Goal: Information Seeking & Learning: Learn about a topic

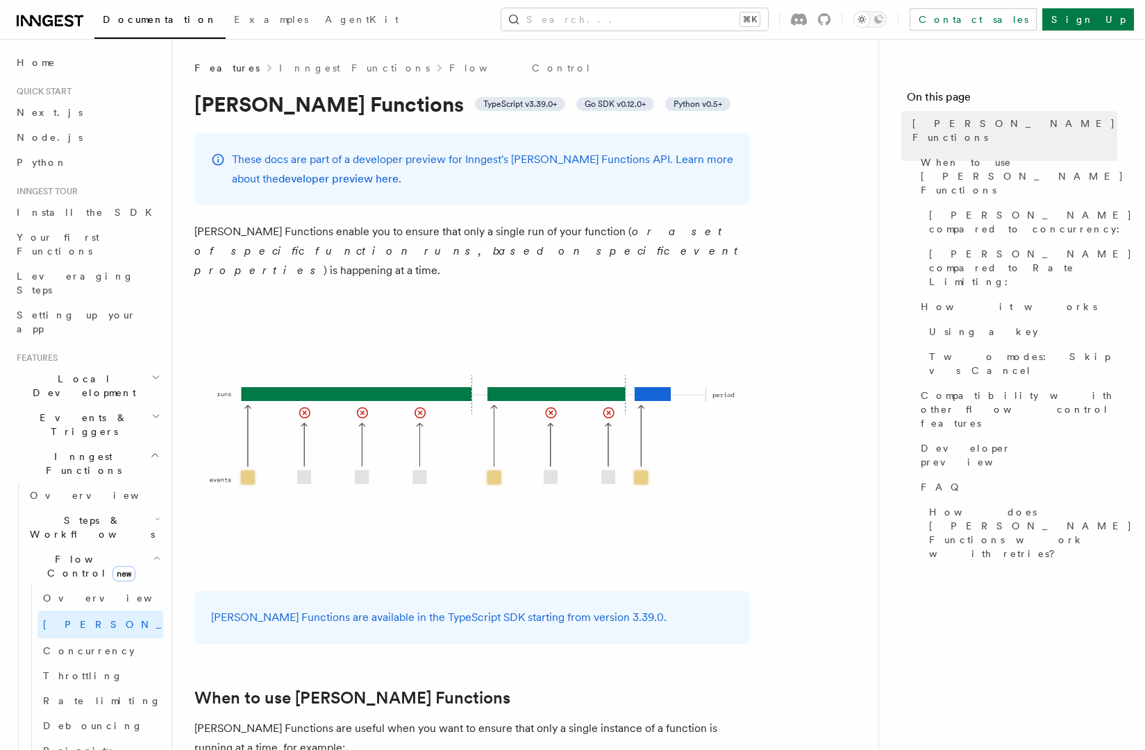
click at [529, 164] on p "These docs are part of a developer preview for Inngest's [PERSON_NAME] Function…" at bounding box center [482, 169] width 501 height 39
click at [363, 237] on p "[PERSON_NAME] Functions enable you to ensure that only a single run of your fun…" at bounding box center [471, 251] width 555 height 58
click at [362, 237] on p "[PERSON_NAME] Functions enable you to ensure that only a single run of your fun…" at bounding box center [471, 251] width 555 height 58
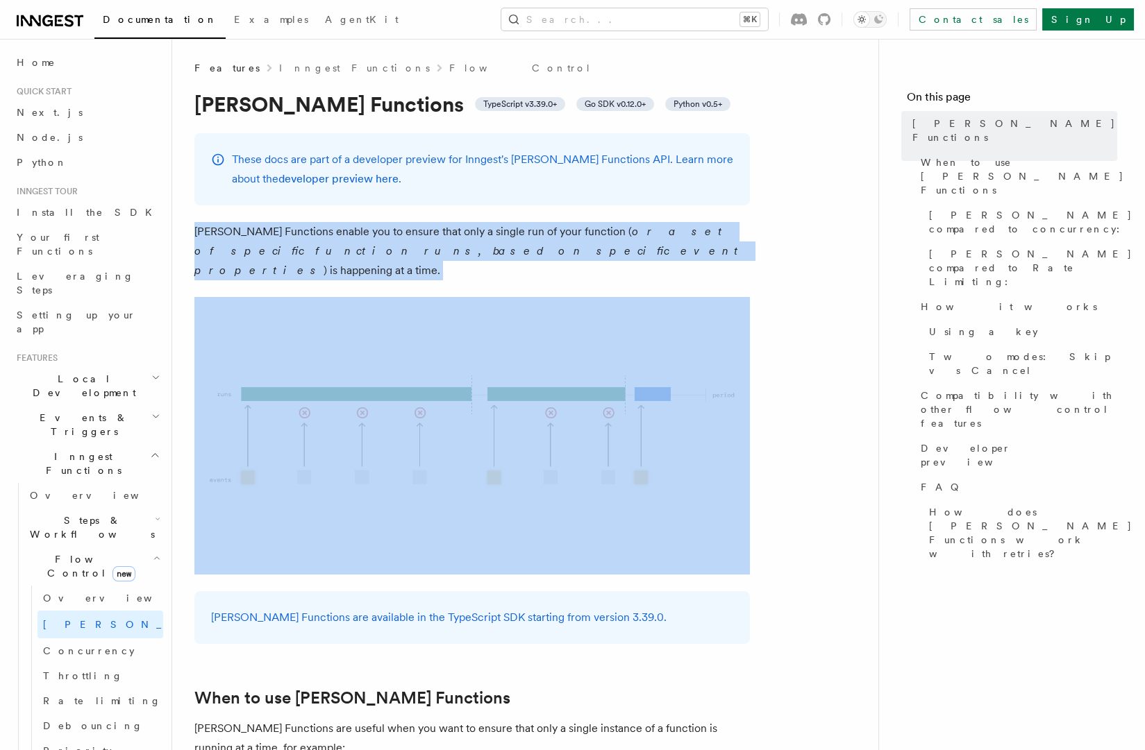
click at [362, 237] on p "[PERSON_NAME] Functions enable you to ensure that only a single run of your fun…" at bounding box center [471, 251] width 555 height 58
click at [461, 239] on p "[PERSON_NAME] Functions enable you to ensure that only a single run of your fun…" at bounding box center [471, 251] width 555 height 58
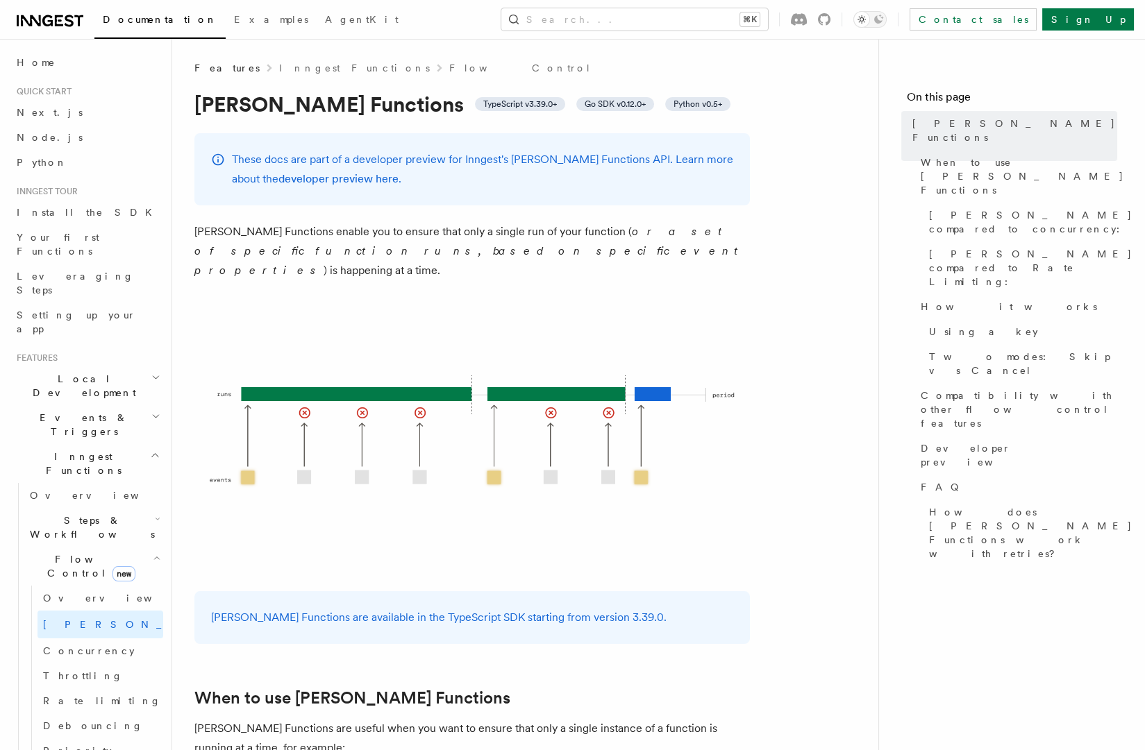
click at [328, 244] on p "[PERSON_NAME] Functions enable you to ensure that only a single run of your fun…" at bounding box center [471, 251] width 555 height 58
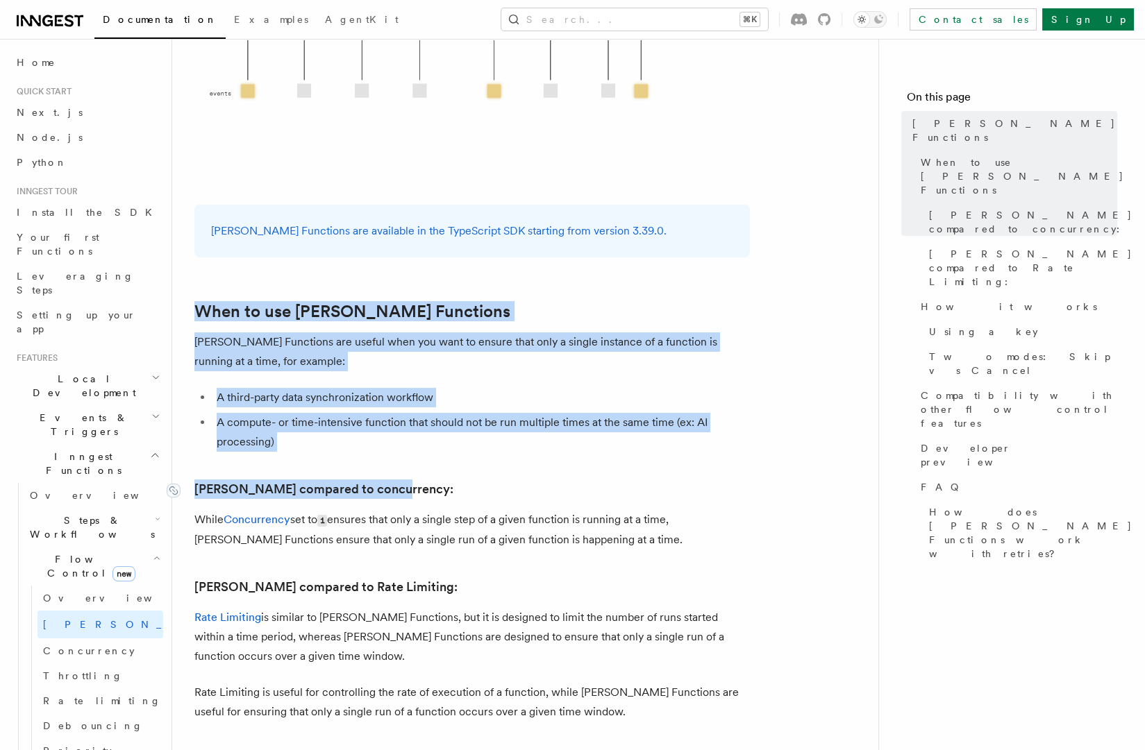
drag, startPoint x: 347, startPoint y: 277, endPoint x: 385, endPoint y: 477, distance: 203.4
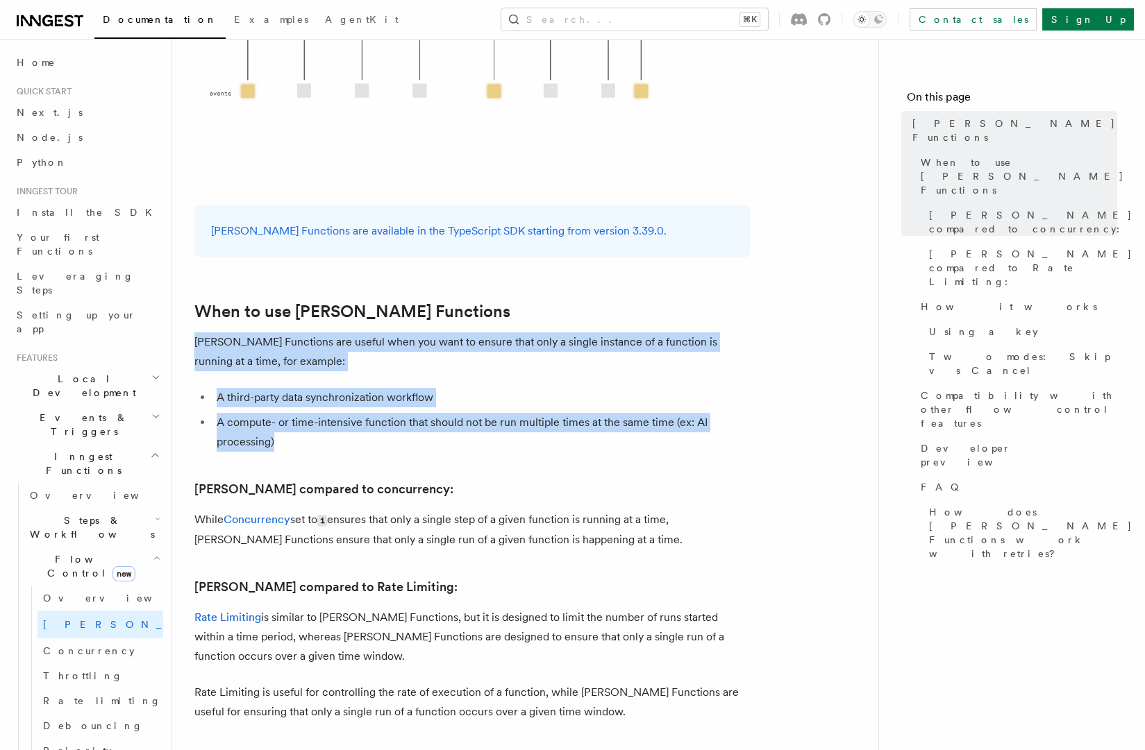
drag, startPoint x: 457, startPoint y: 423, endPoint x: 414, endPoint y: 325, distance: 107.8
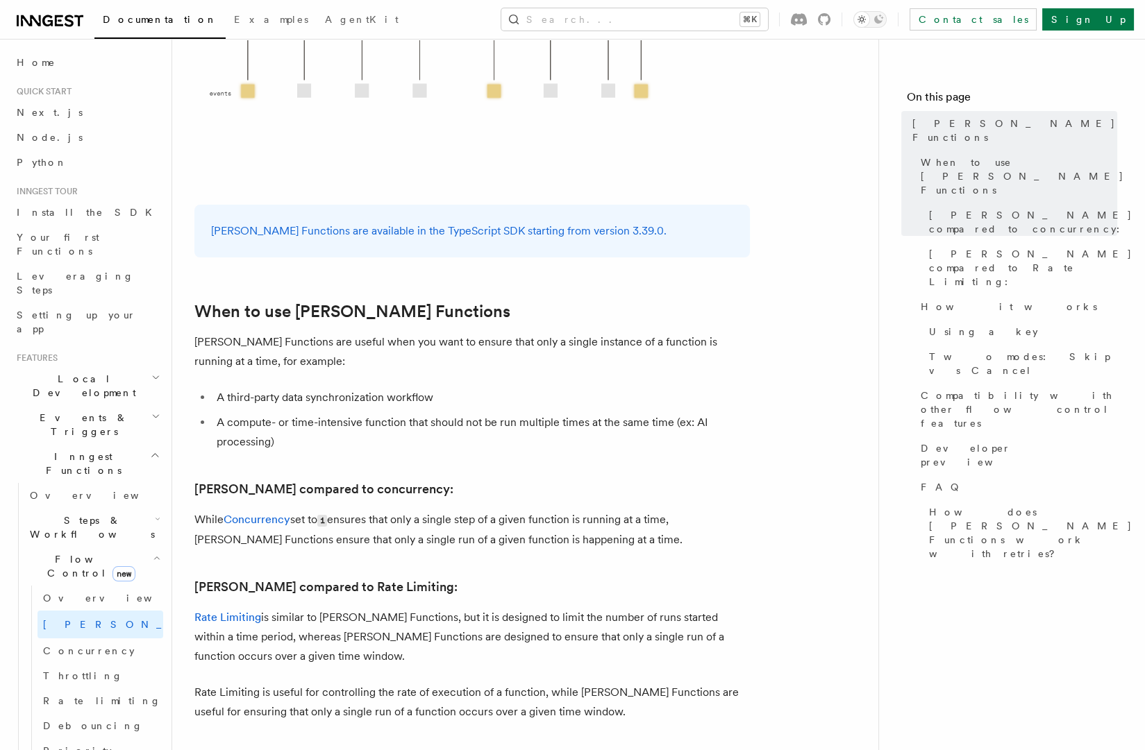
click at [280, 388] on li "A third-party data synchronization workflow" at bounding box center [480, 397] width 537 height 19
drag, startPoint x: 280, startPoint y: 370, endPoint x: 314, endPoint y: 373, distance: 34.8
click at [280, 388] on li "A third-party data synchronization workflow" at bounding box center [480, 397] width 537 height 19
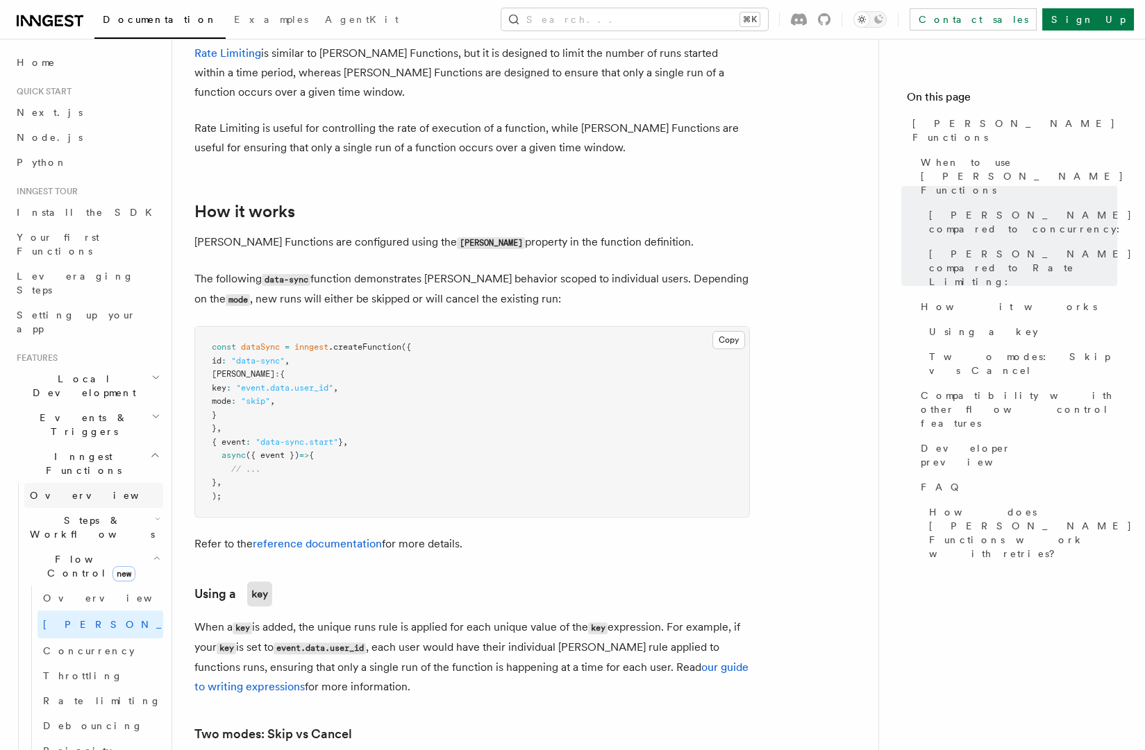
scroll to position [941, 0]
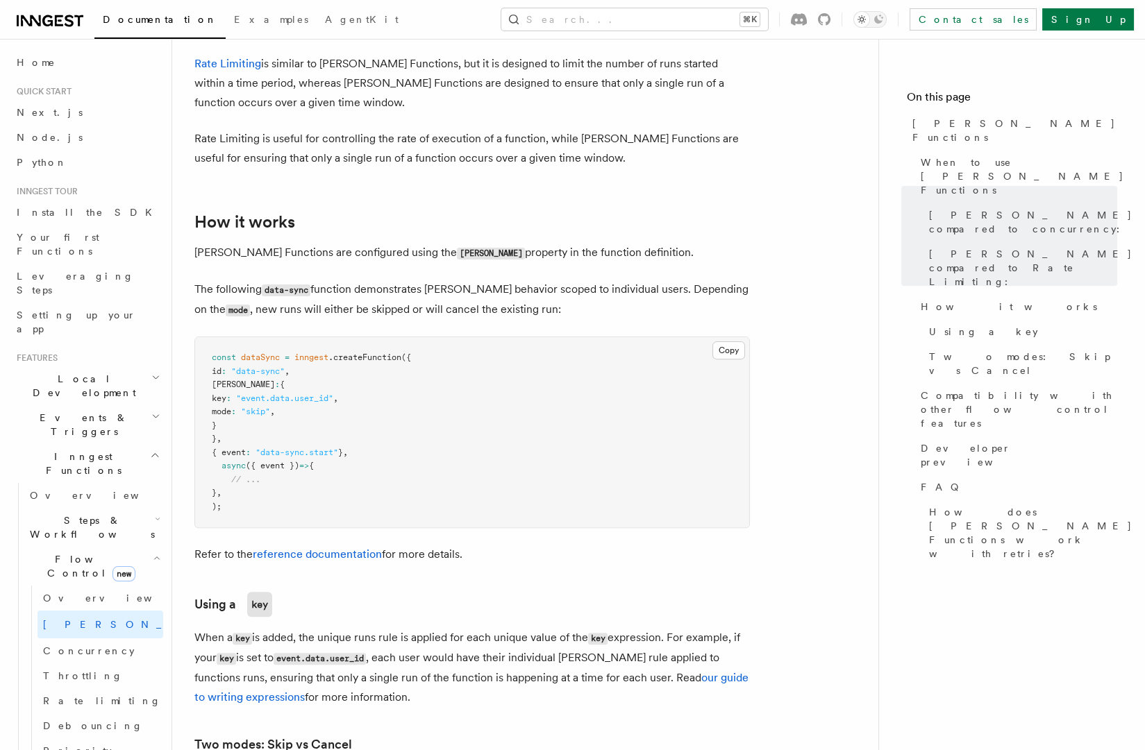
click at [130, 444] on h2 "Inngest Functions" at bounding box center [87, 463] width 152 height 39
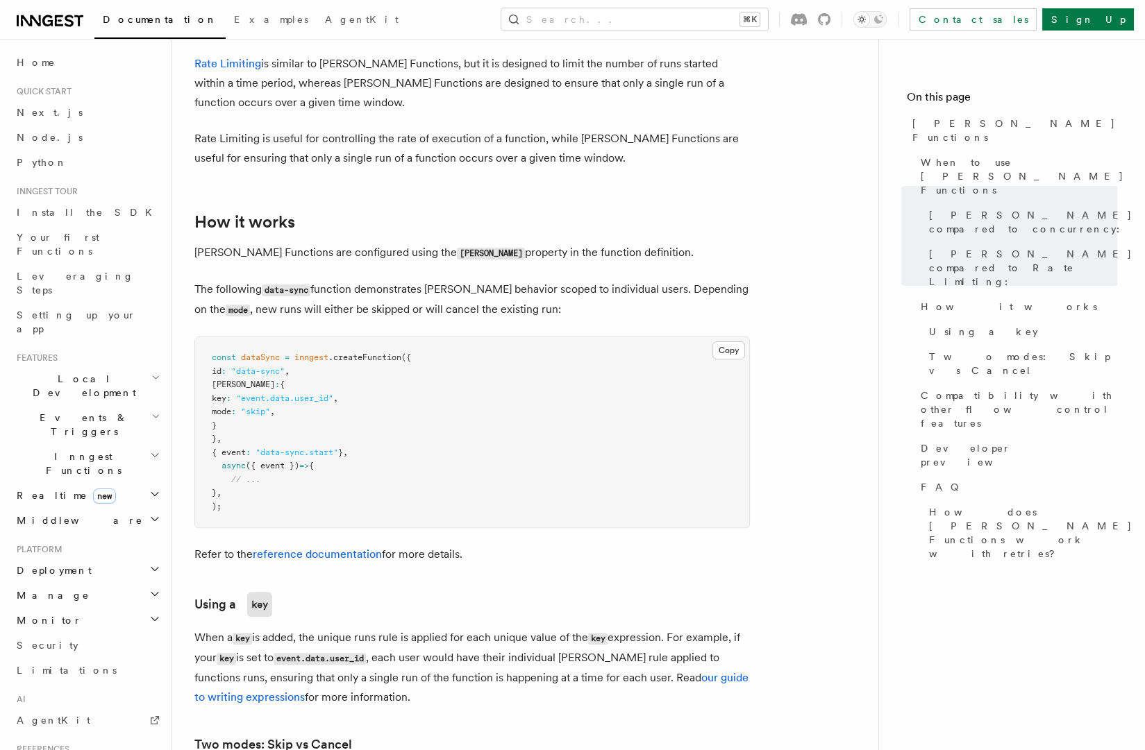
click at [133, 405] on h2 "Events & Triggers" at bounding box center [87, 424] width 152 height 39
click at [62, 450] on span "Overview" at bounding box center [101, 457] width 143 height 14
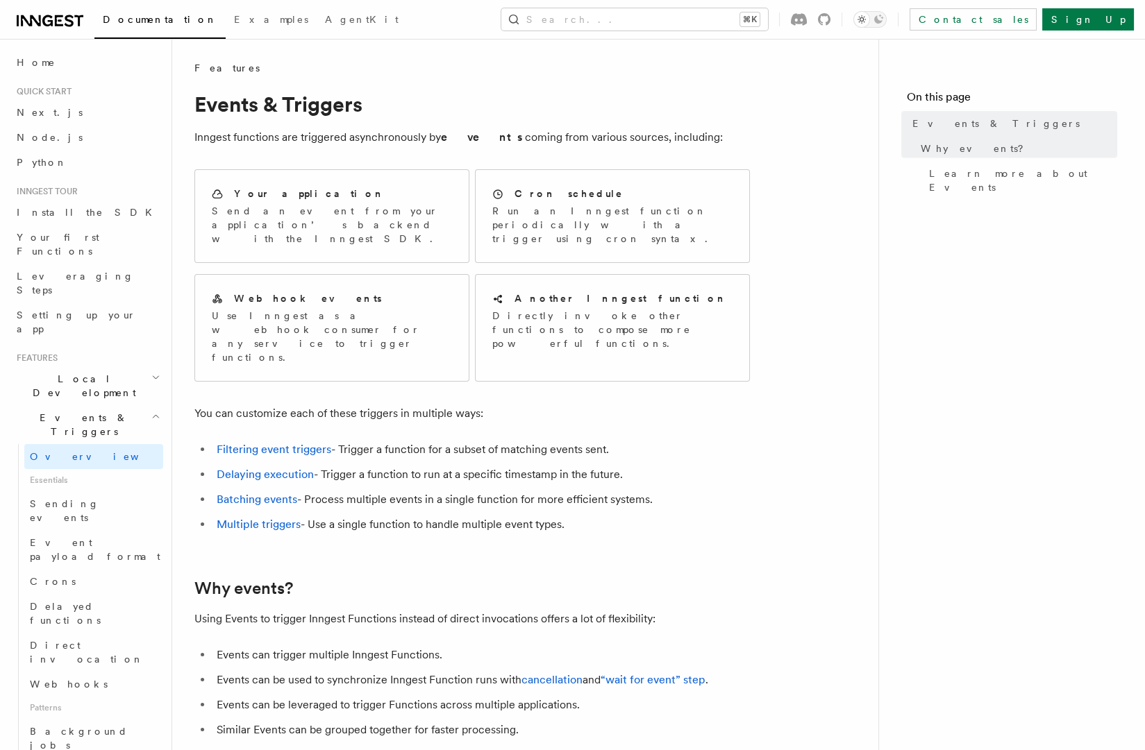
click at [135, 405] on h2 "Events & Triggers" at bounding box center [87, 424] width 152 height 39
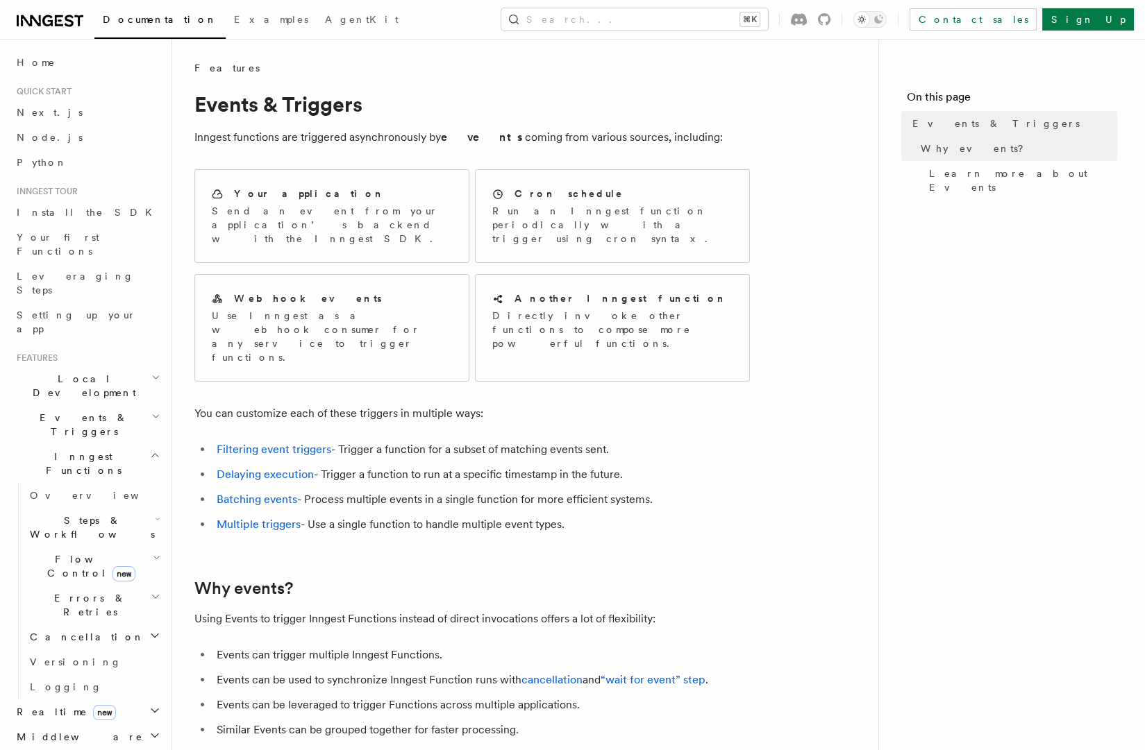
click at [61, 553] on span "Flow Control new" at bounding box center [88, 567] width 128 height 28
click at [64, 593] on span "Overview" at bounding box center [114, 598] width 143 height 11
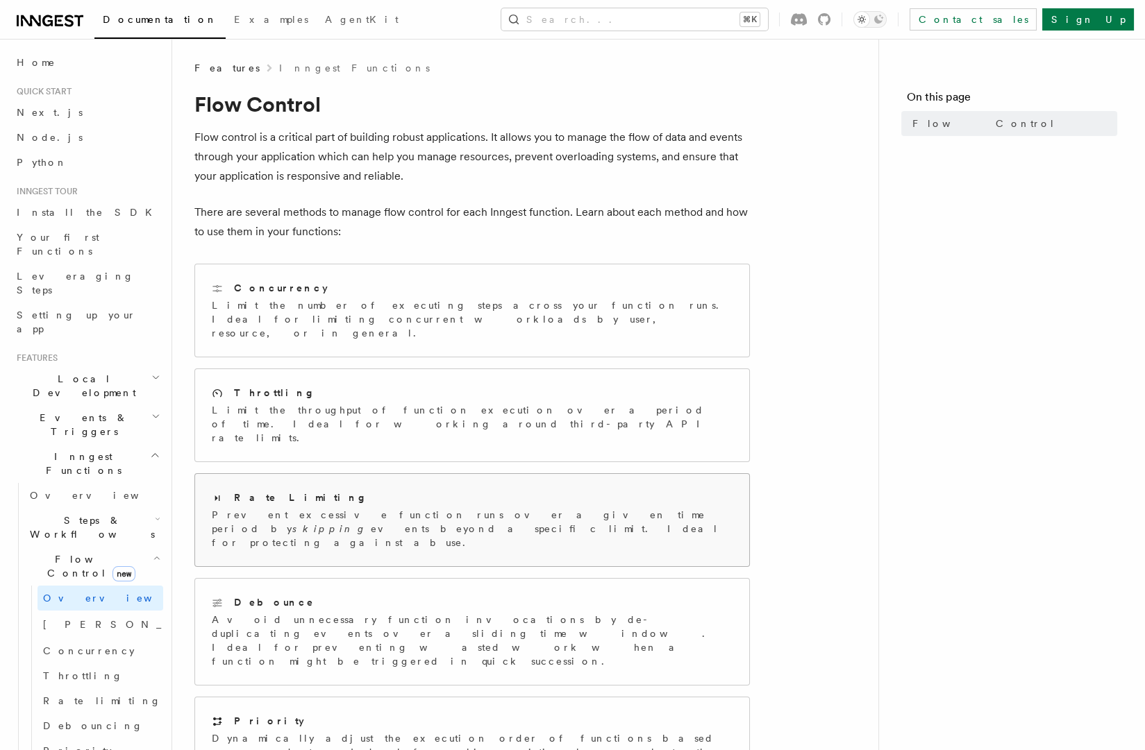
scroll to position [203, 0]
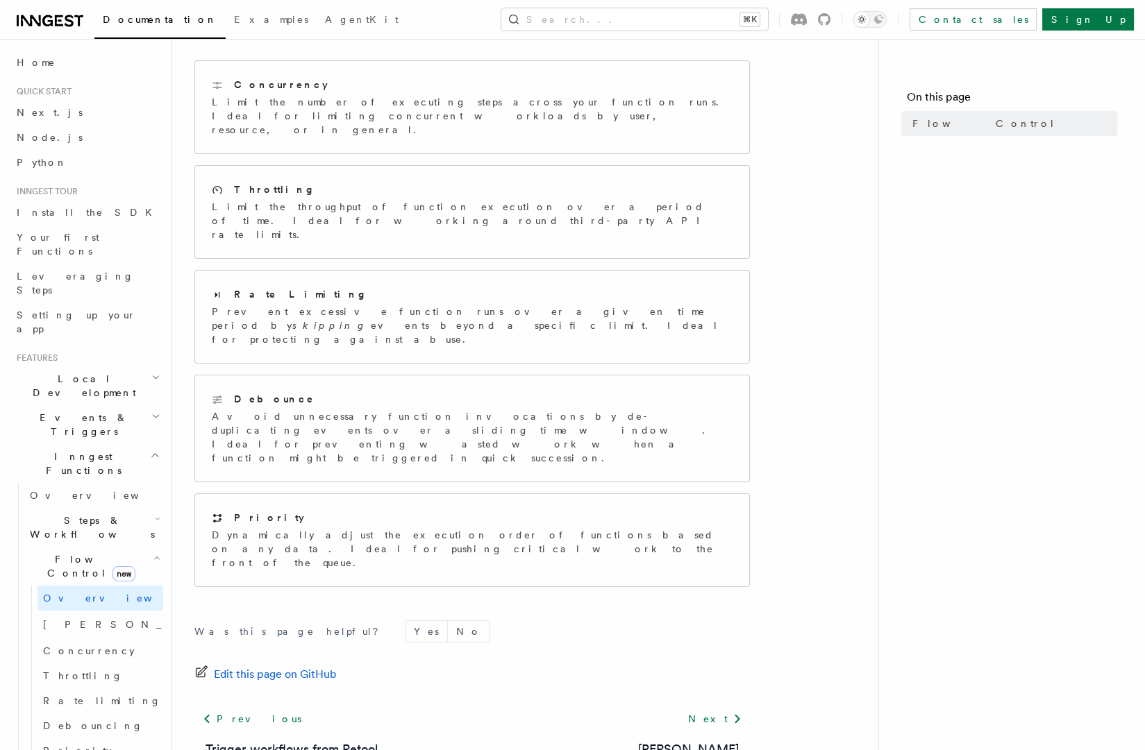
click at [130, 547] on h2 "Flow Control new" at bounding box center [93, 566] width 139 height 39
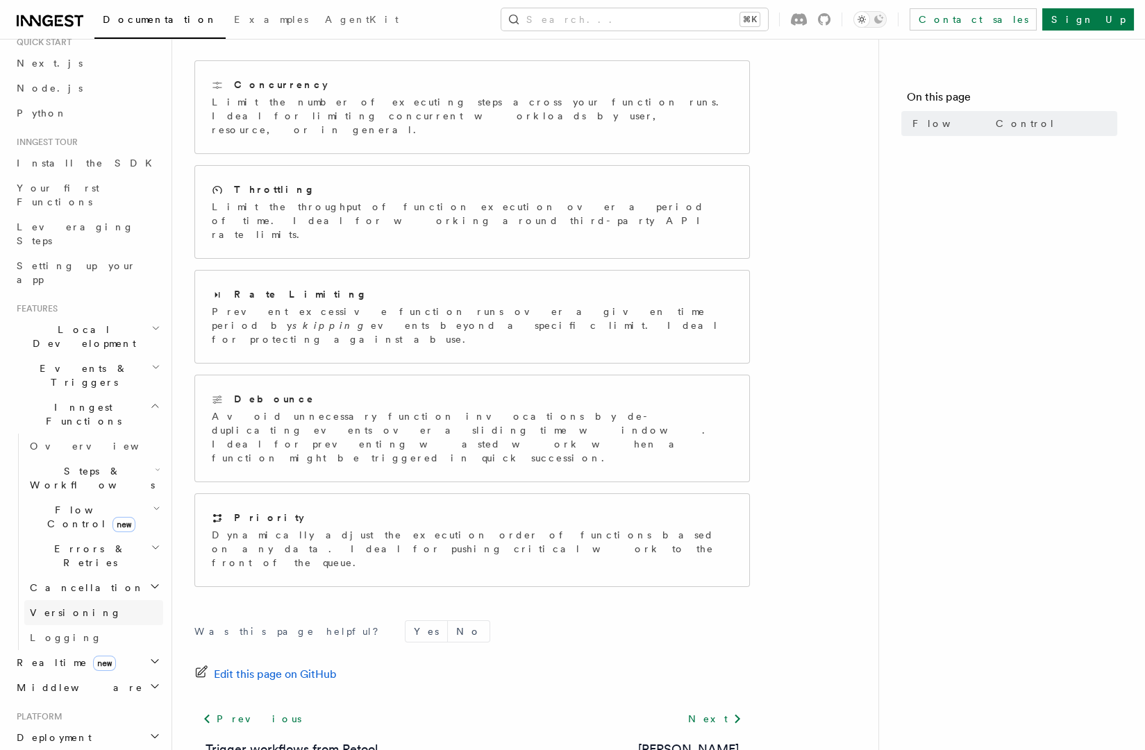
scroll to position [96, 0]
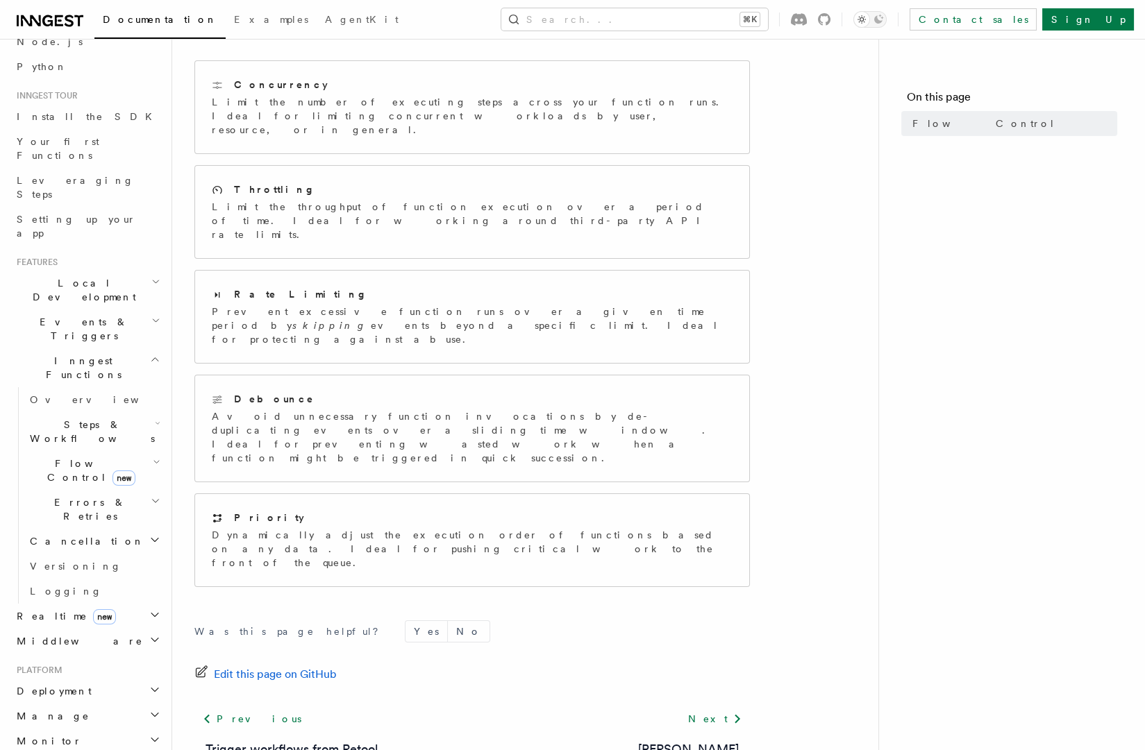
click at [116, 604] on h2 "Realtime new" at bounding box center [87, 616] width 152 height 25
click at [87, 629] on link "Overview" at bounding box center [93, 641] width 139 height 25
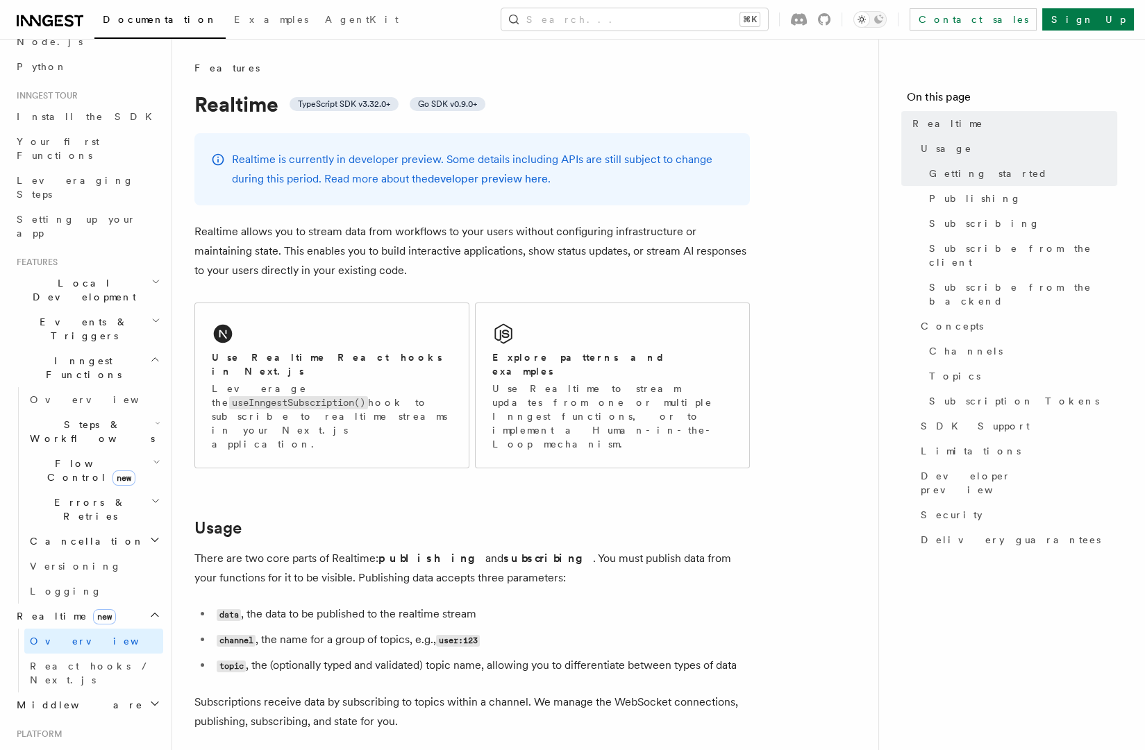
click at [337, 223] on p "Realtime allows you to stream data from workflows to your users without configu…" at bounding box center [471, 251] width 555 height 58
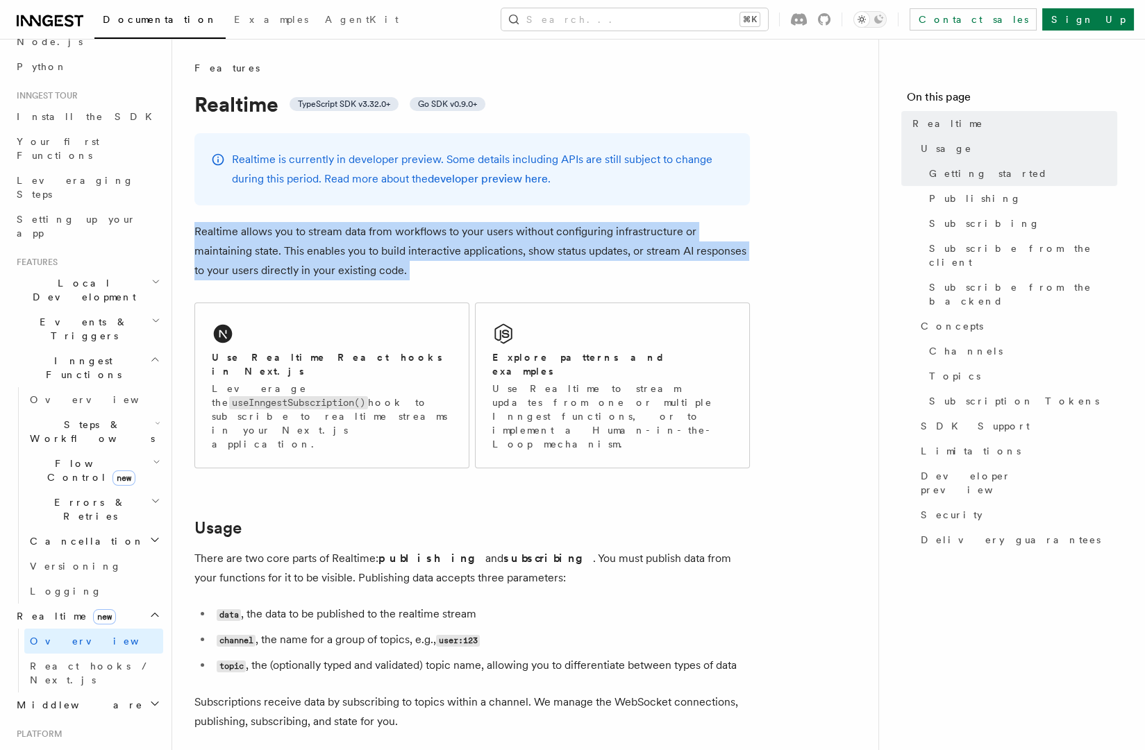
click at [337, 223] on p "Realtime allows you to stream data from workflows to your users without configu…" at bounding box center [471, 251] width 555 height 58
click at [491, 233] on p "Realtime allows you to stream data from workflows to your users without configu…" at bounding box center [471, 251] width 555 height 58
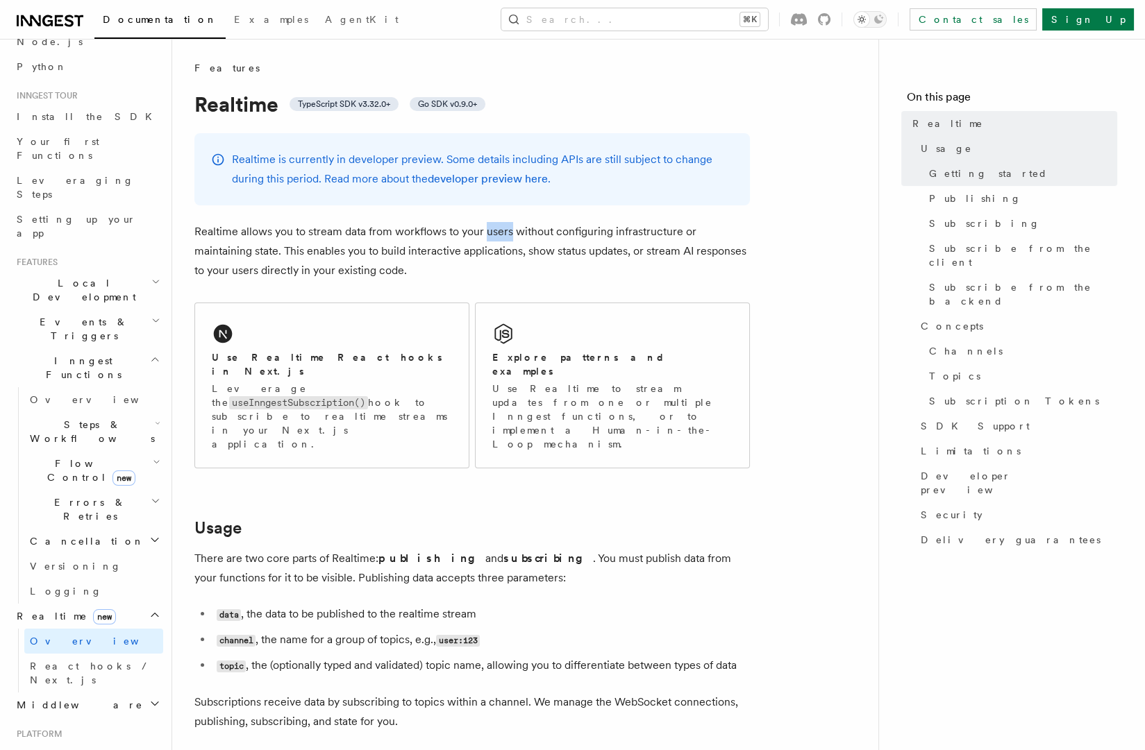
click at [491, 233] on p "Realtime allows you to stream data from workflows to your users without configu…" at bounding box center [471, 251] width 555 height 58
click at [603, 232] on p "Realtime allows you to stream data from workflows to your users without configu…" at bounding box center [471, 251] width 555 height 58
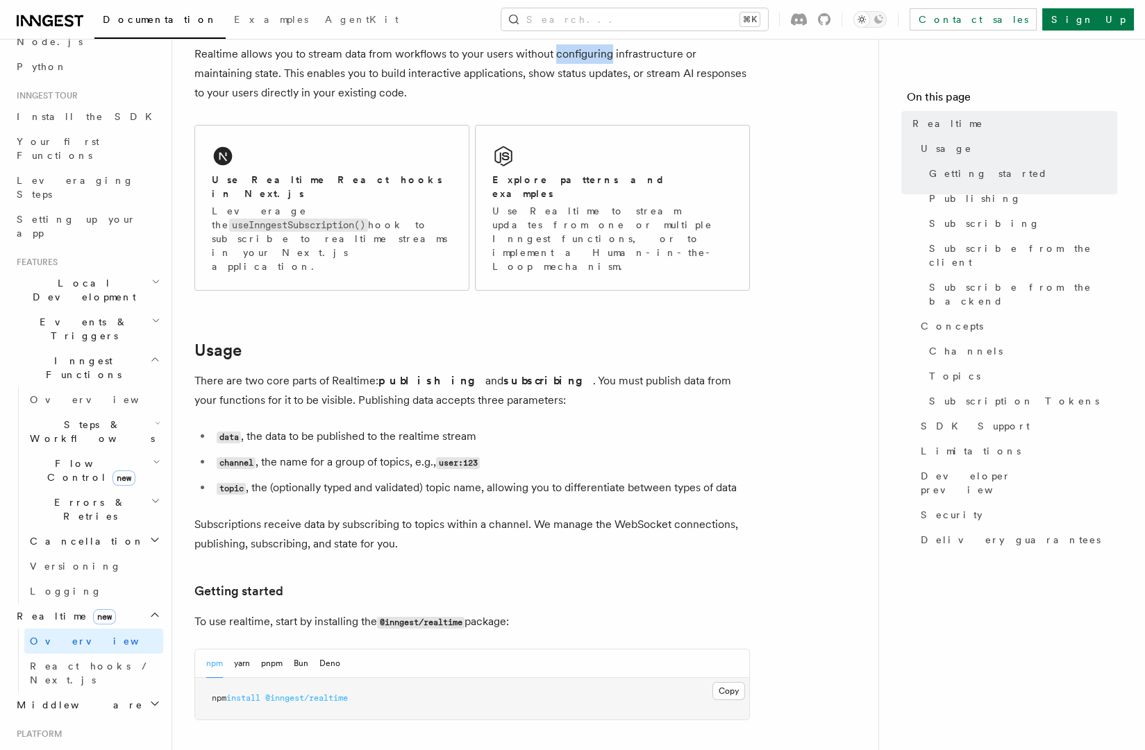
scroll to position [258, 0]
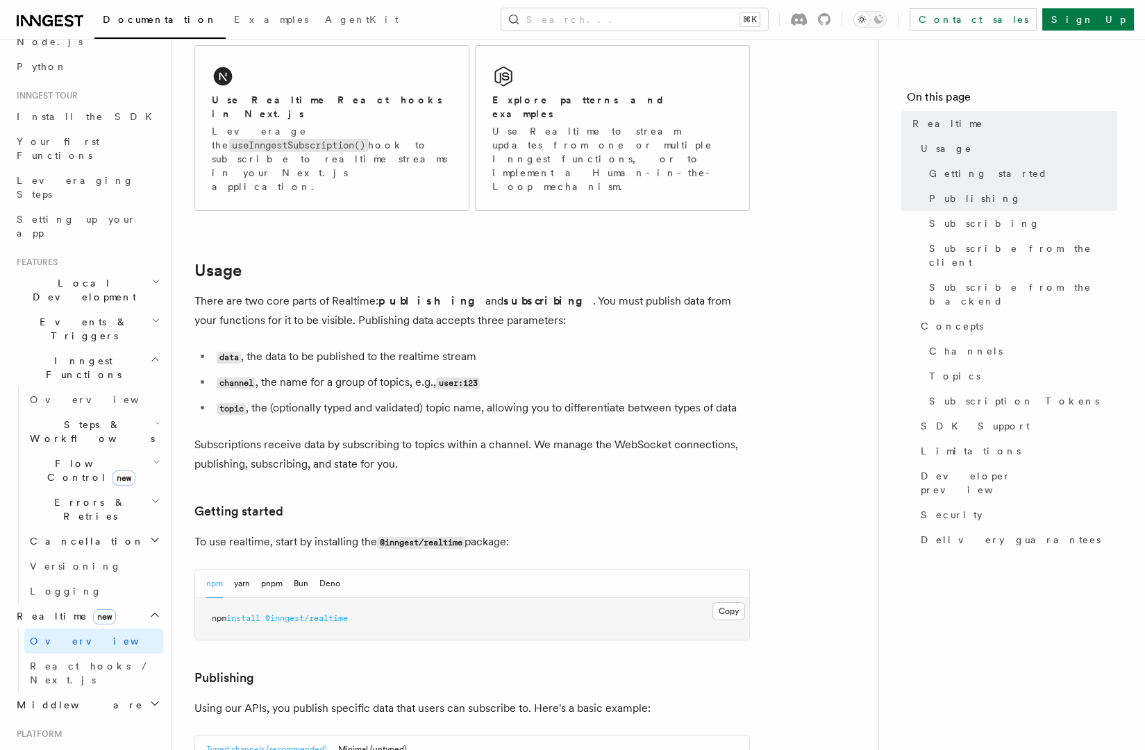
click at [287, 292] on p "There are two core parts of Realtime: publishing and subscribing . You must pub…" at bounding box center [471, 311] width 555 height 39
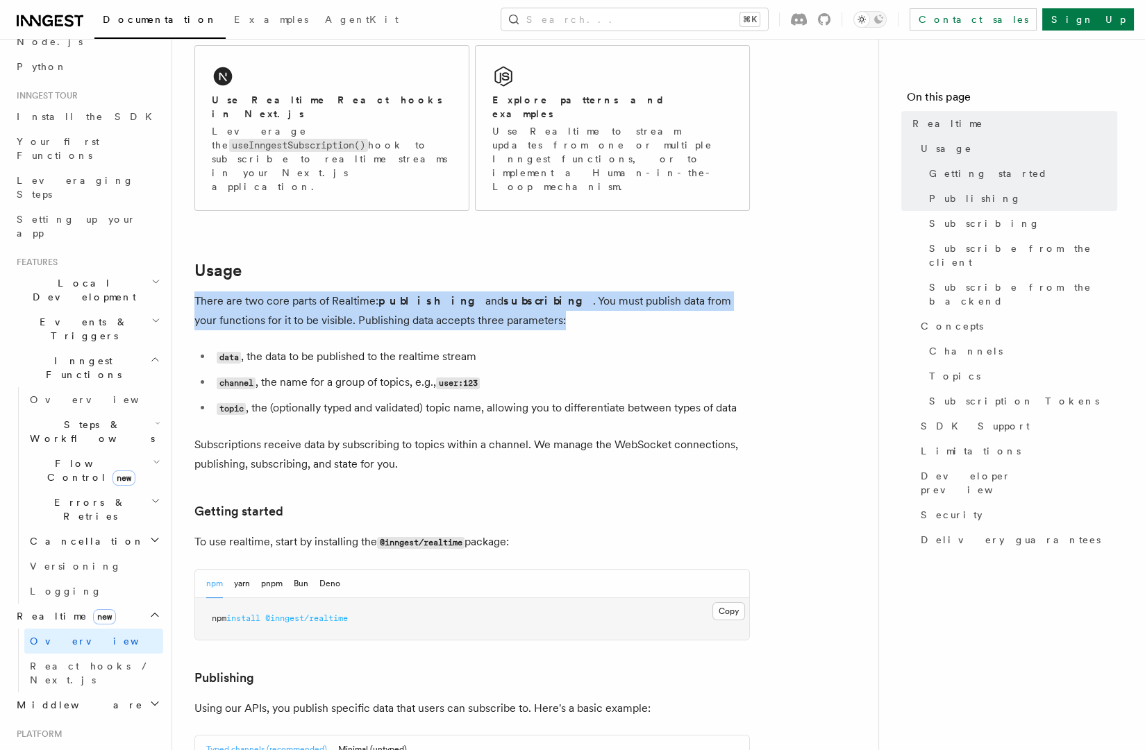
click at [287, 292] on p "There are two core parts of Realtime: publishing and subscribing . You must pub…" at bounding box center [471, 311] width 555 height 39
drag, startPoint x: 239, startPoint y: 255, endPoint x: 448, endPoint y: 299, distance: 213.6
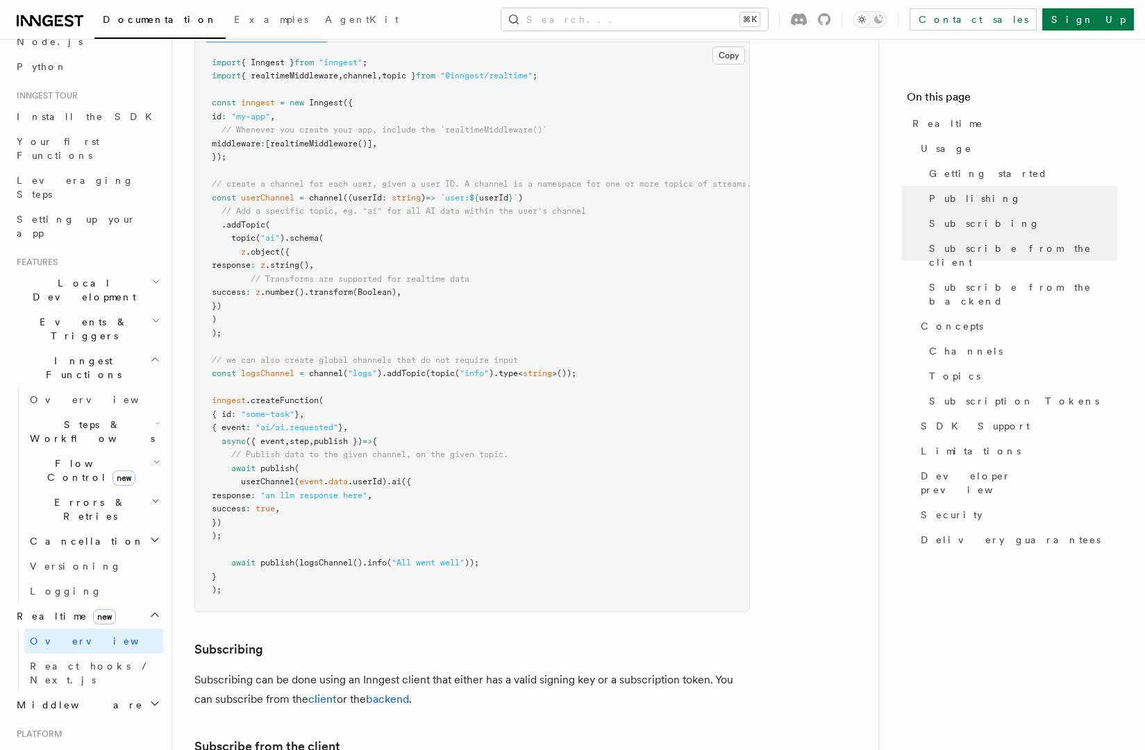
scroll to position [410, 0]
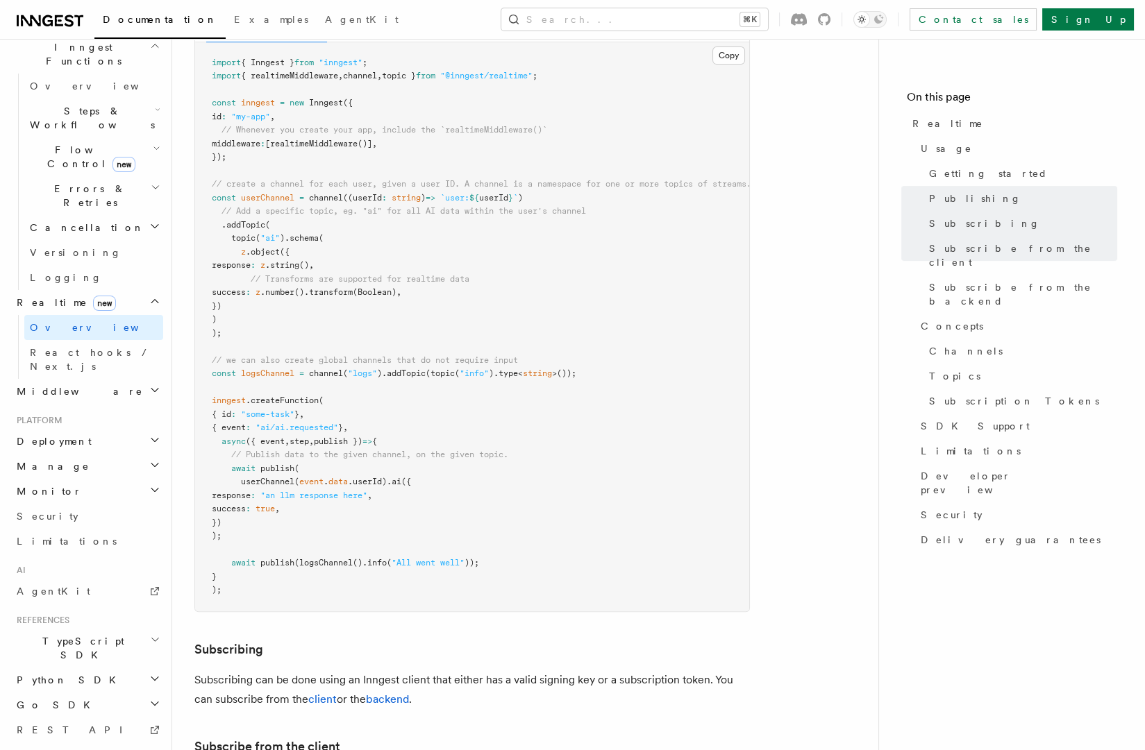
drag, startPoint x: 316, startPoint y: 335, endPoint x: 296, endPoint y: 489, distance: 156.0
click at [296, 489] on pre "import { Inngest } from "inngest" ; import { realtimeMiddleware , channel , top…" at bounding box center [472, 326] width 554 height 569
drag, startPoint x: 296, startPoint y: 489, endPoint x: 290, endPoint y: 496, distance: 8.8
click at [297, 489] on pre "import { Inngest } from "inngest" ; import { realtimeMiddleware , channel , top…" at bounding box center [472, 326] width 554 height 569
drag, startPoint x: 269, startPoint y: 516, endPoint x: 273, endPoint y: 300, distance: 216.6
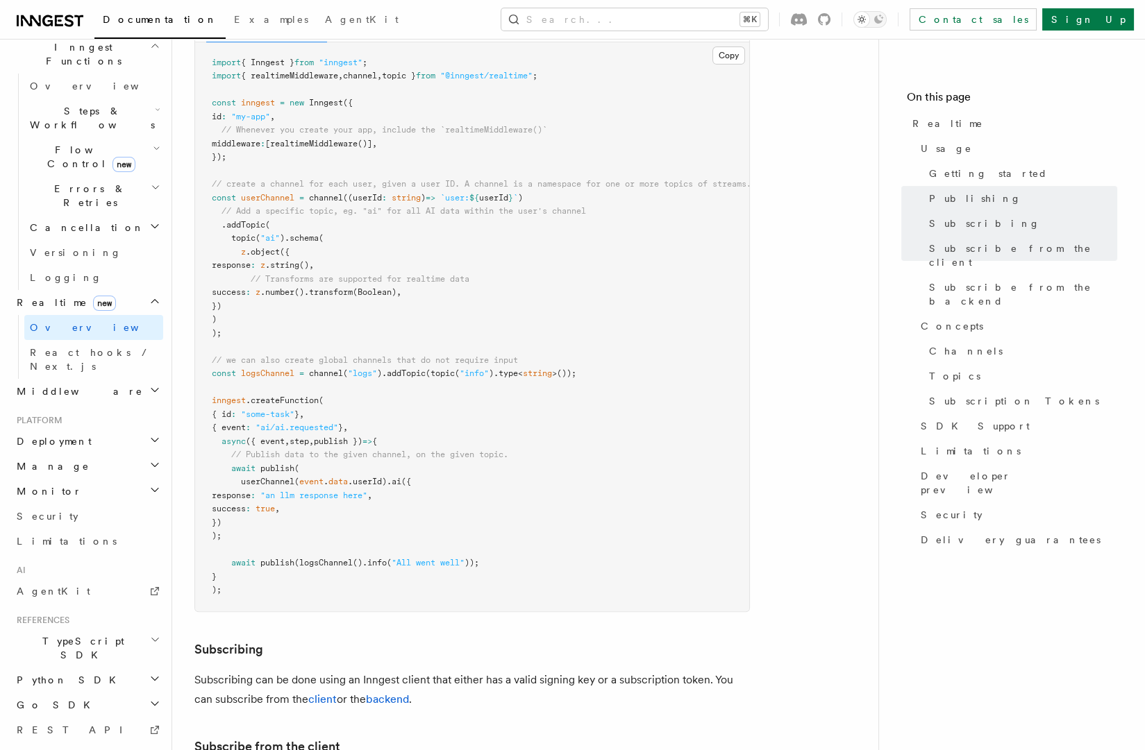
click at [265, 284] on pre "import { Inngest } from "inngest" ; import { realtimeMiddleware , channel , top…" at bounding box center [472, 326] width 554 height 569
drag, startPoint x: 284, startPoint y: 346, endPoint x: 276, endPoint y: 547, distance: 200.7
click at [276, 547] on pre "import { Inngest } from "inngest" ; import { realtimeMiddleware , channel , top…" at bounding box center [472, 326] width 554 height 569
click at [276, 554] on pre "import { Inngest } from "inngest" ; import { realtimeMiddleware , channel , top…" at bounding box center [472, 326] width 554 height 569
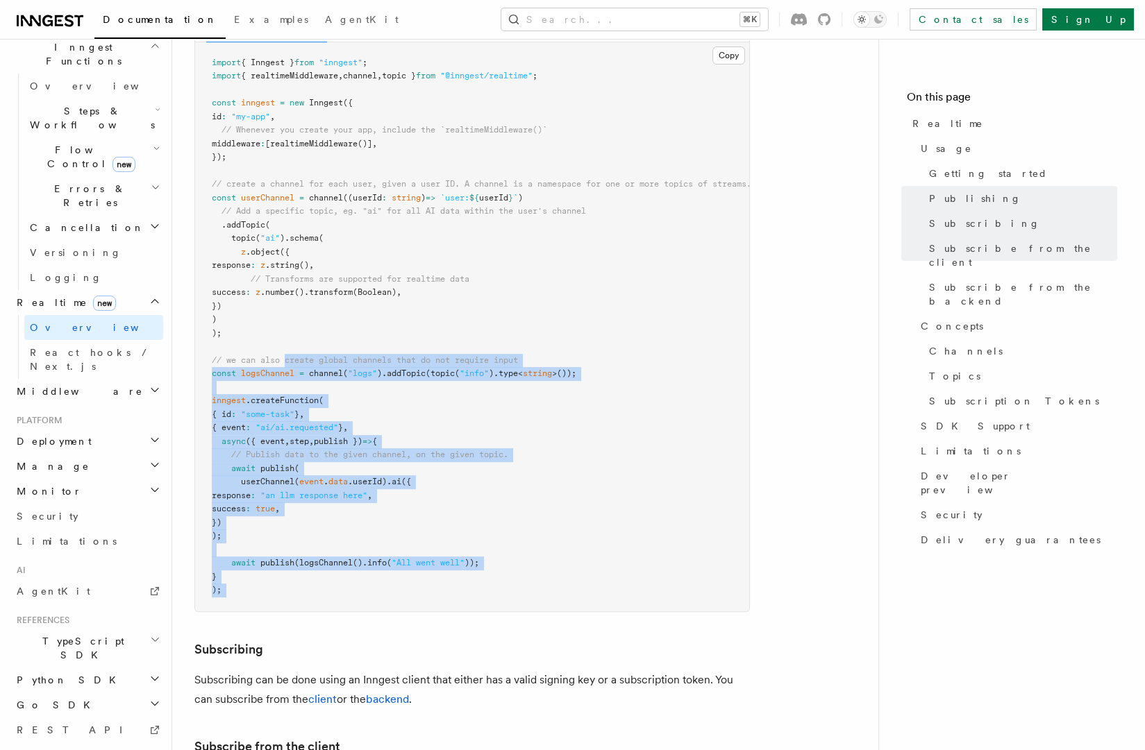
drag, startPoint x: 277, startPoint y: 555, endPoint x: 291, endPoint y: 323, distance: 232.3
click at [289, 321] on pre "import { Inngest } from "inngest" ; import { realtimeMiddleware , channel , top…" at bounding box center [472, 326] width 554 height 569
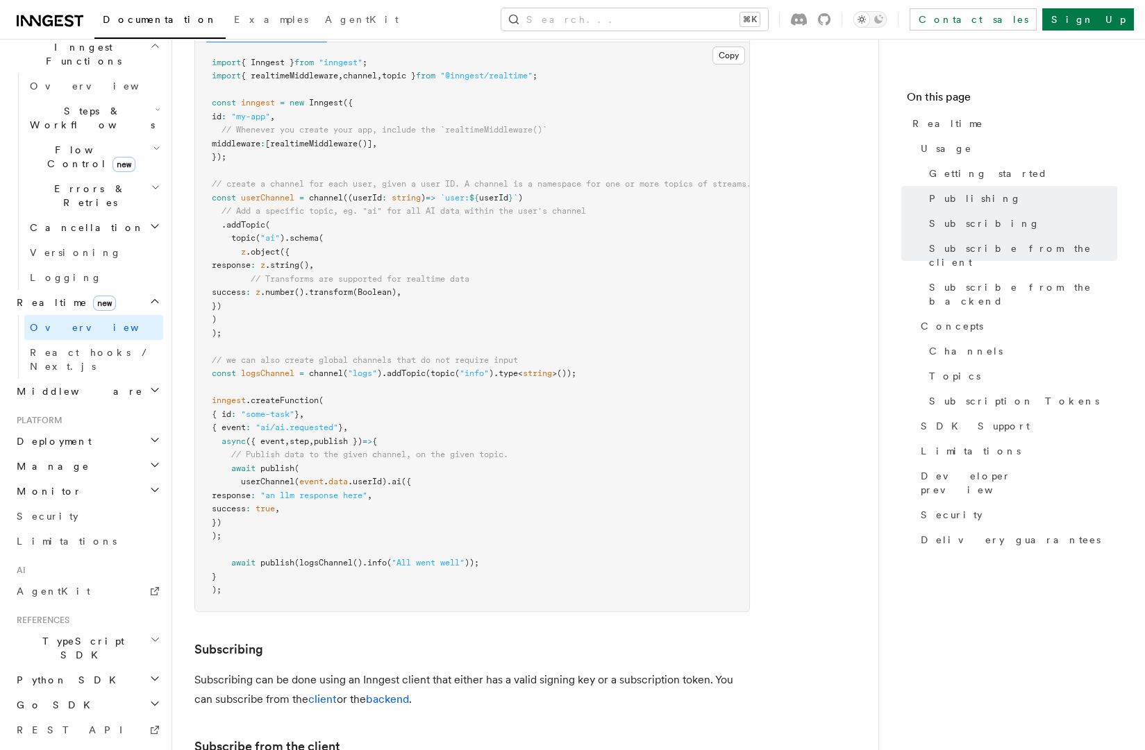
click at [292, 369] on span "logsChannel" at bounding box center [267, 374] width 53 height 10
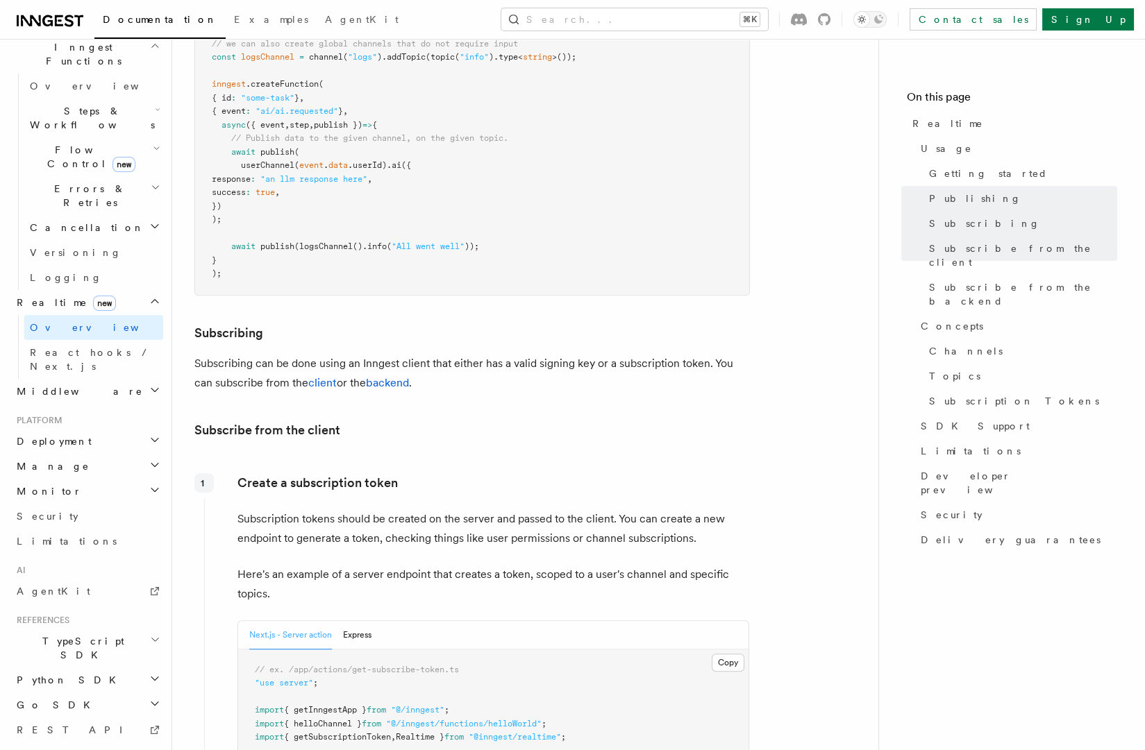
scroll to position [1646, 0]
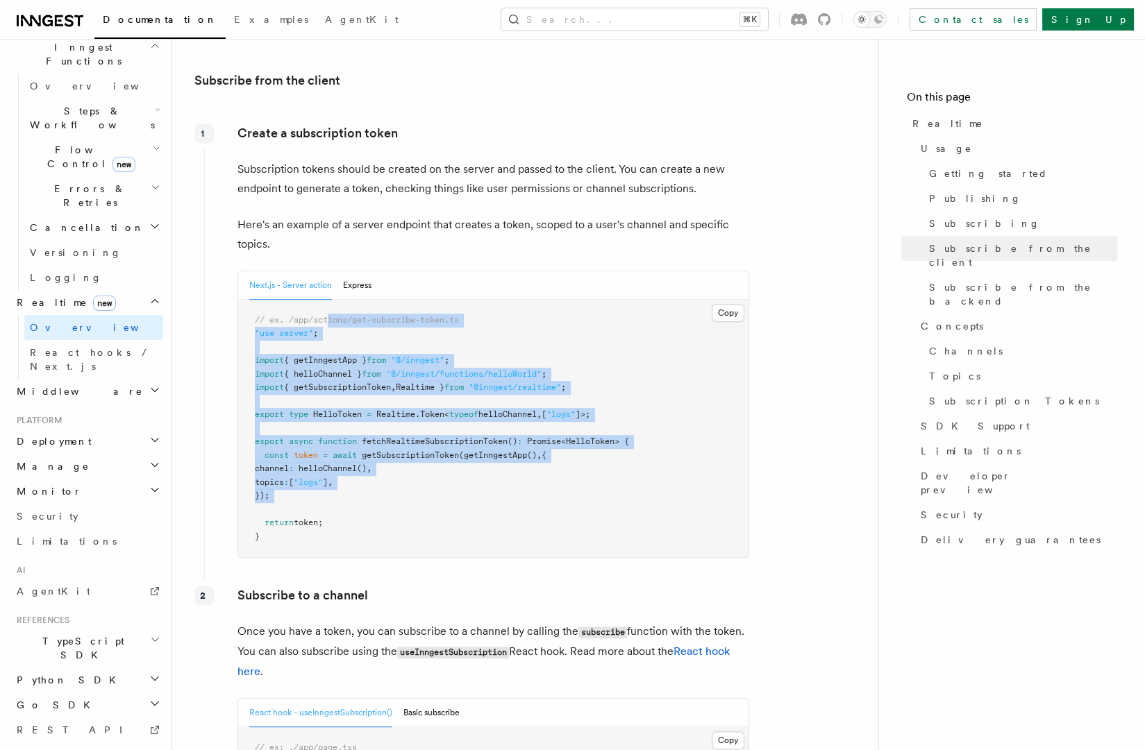
drag, startPoint x: 337, startPoint y: 326, endPoint x: 355, endPoint y: 484, distance: 158.6
click at [355, 483] on pre "// ex. /app/actions/get-subscribe-token.ts "use server" ; import { getInngestAp…" at bounding box center [493, 429] width 510 height 258
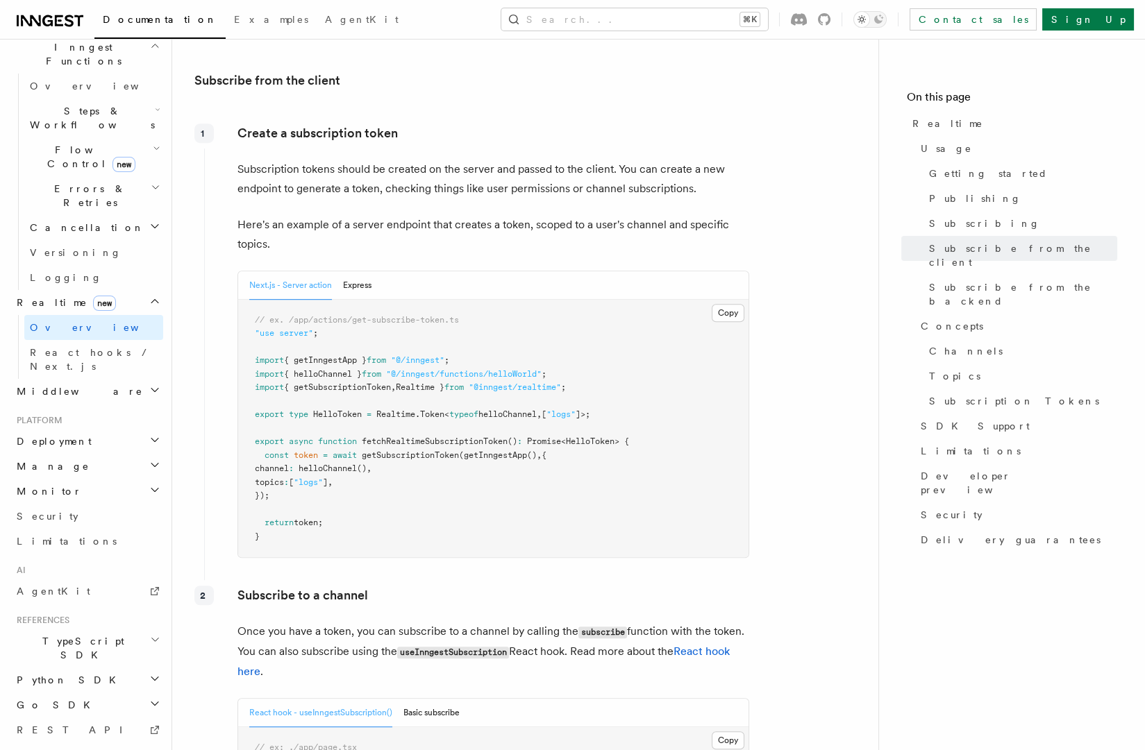
click at [356, 484] on pre "// ex. /app/actions/get-subscribe-token.ts "use server" ; import { getInngestAp…" at bounding box center [493, 429] width 510 height 258
click at [346, 271] on button "Express" at bounding box center [357, 285] width 28 height 28
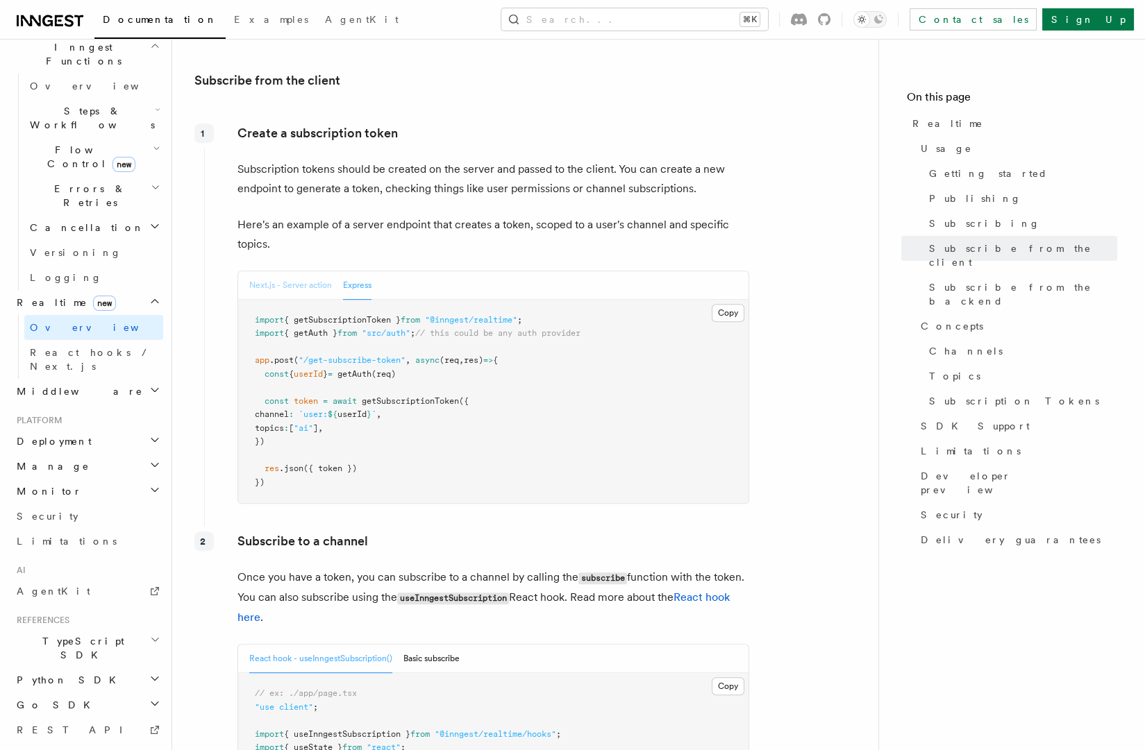
click at [287, 271] on button "Next.js - Server action" at bounding box center [290, 285] width 83 height 28
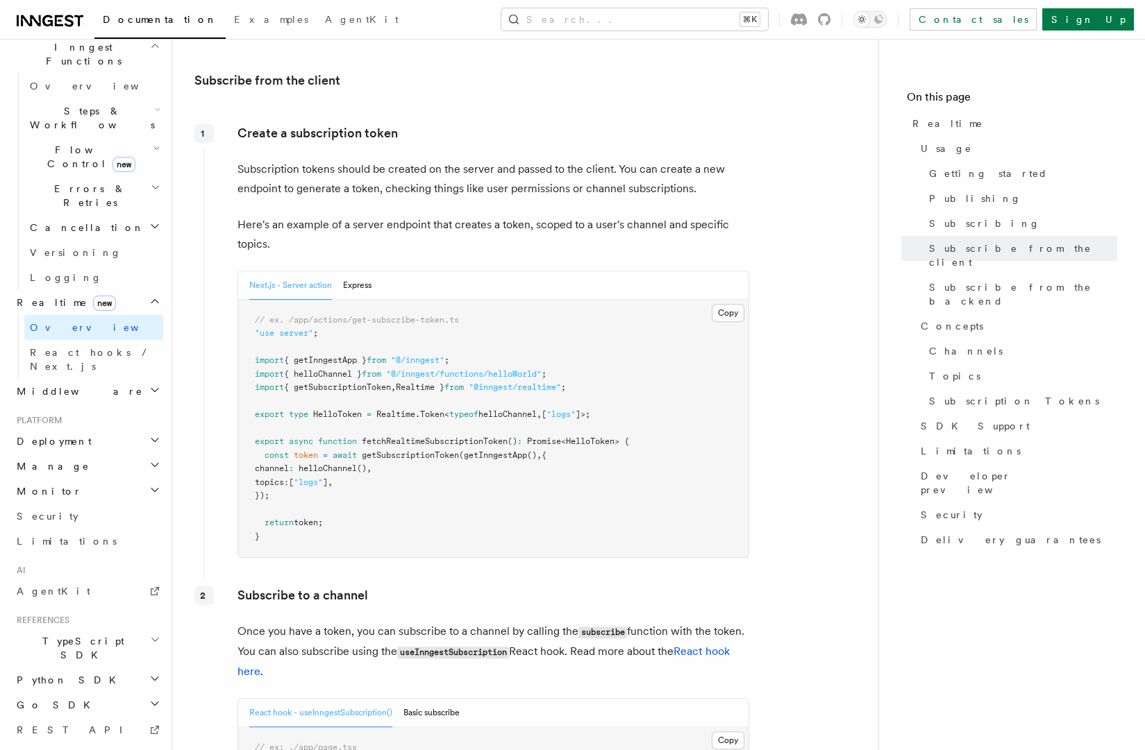
click at [53, 435] on span "Deployment" at bounding box center [51, 442] width 81 height 14
click at [47, 676] on span "Connect" at bounding box center [61, 681] width 62 height 11
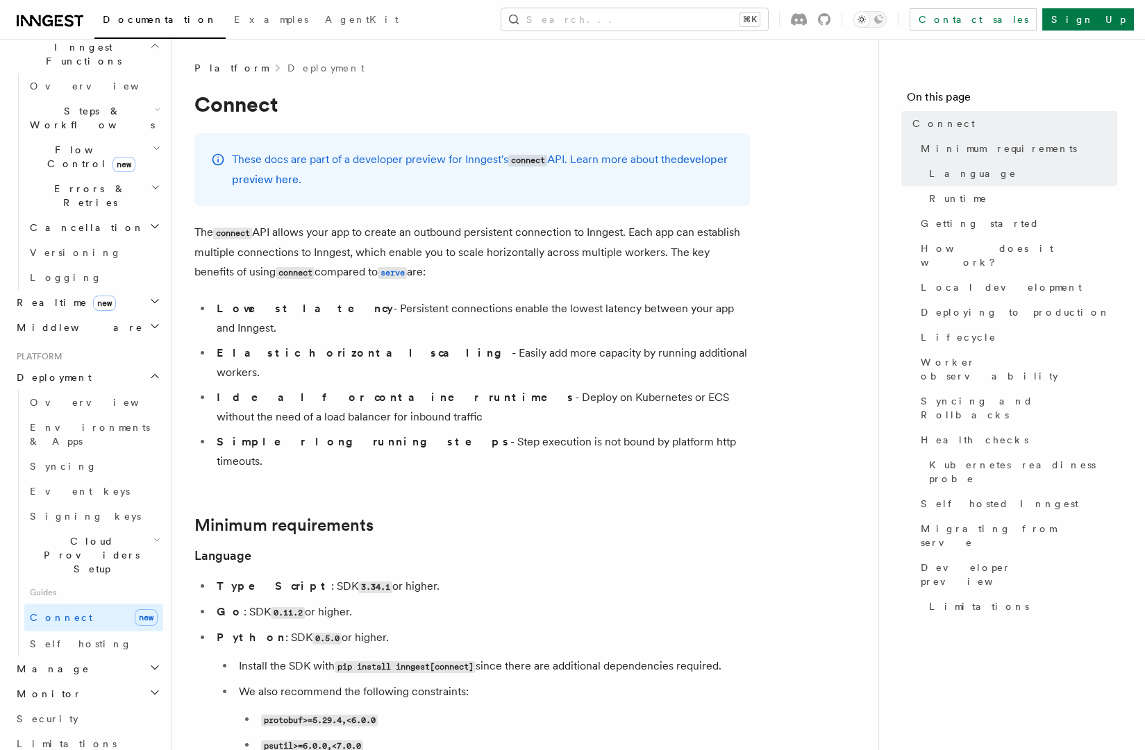
click at [473, 240] on p "The connect API allows your app to create an outbound persistent connection to …" at bounding box center [471, 253] width 555 height 60
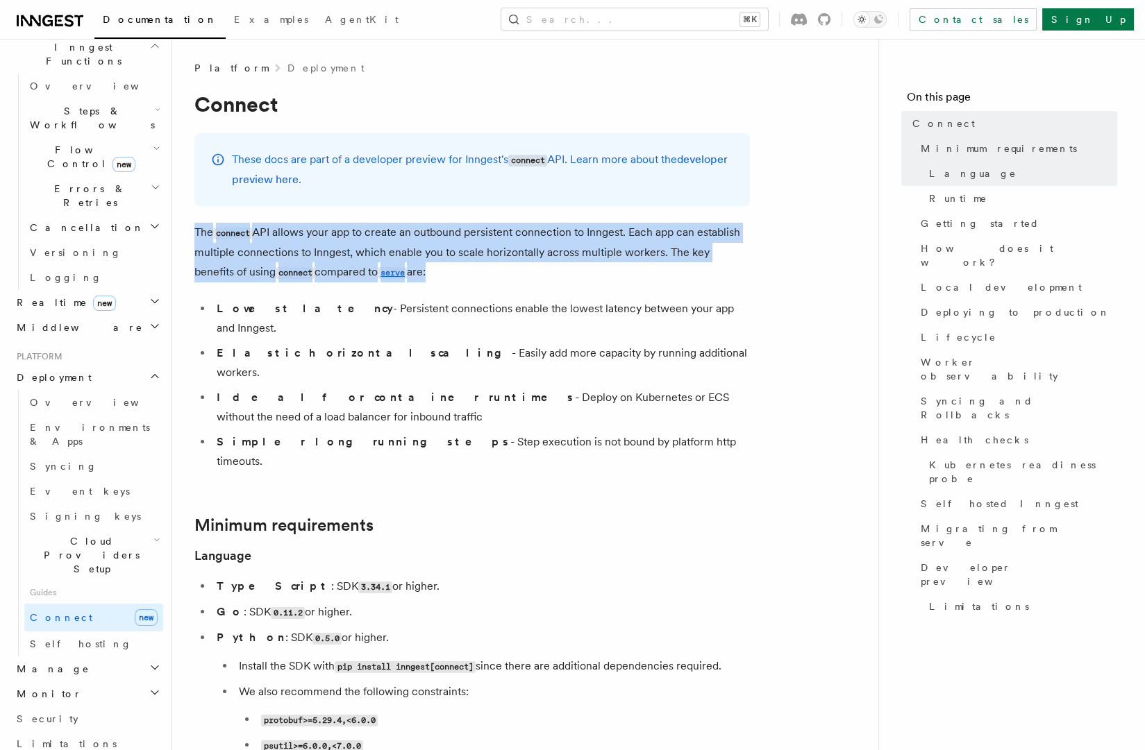
click at [473, 240] on p "The connect API allows your app to create an outbound persistent connection to …" at bounding box center [471, 253] width 555 height 60
click at [536, 230] on p "The connect API allows your app to create an outbound persistent connection to …" at bounding box center [471, 253] width 555 height 60
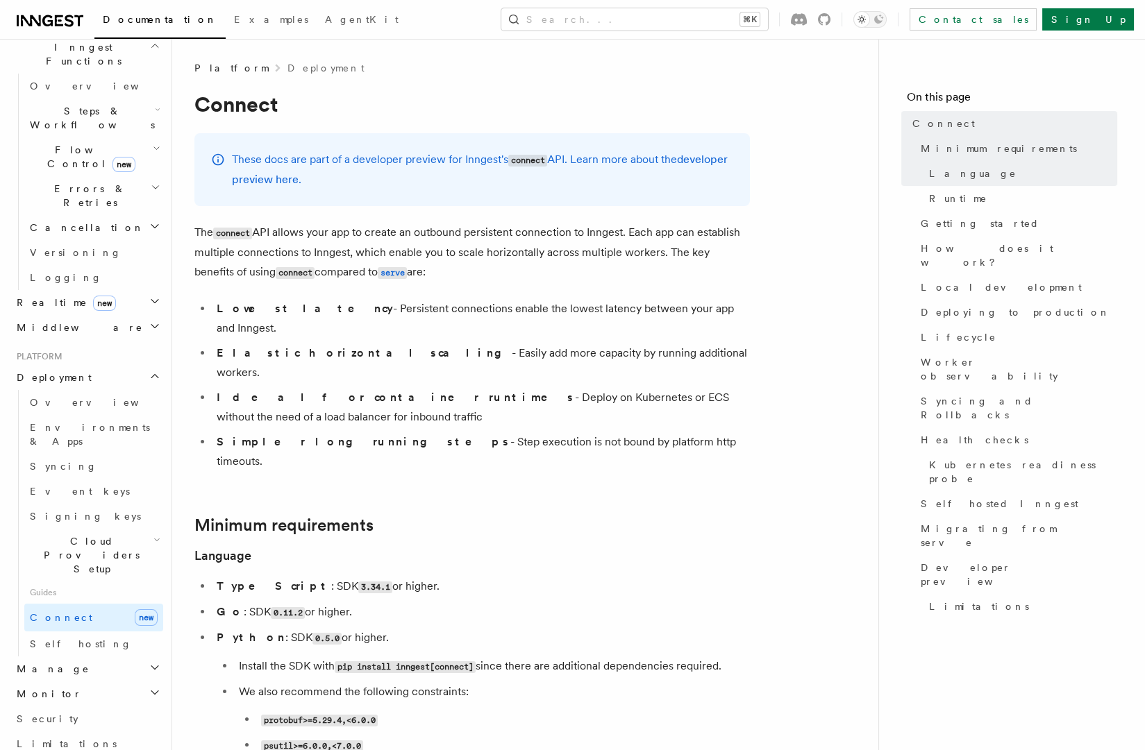
click at [426, 388] on li "Ideal for container runtimes - Deploy on Kubernetes or ECS without the need of …" at bounding box center [480, 407] width 537 height 39
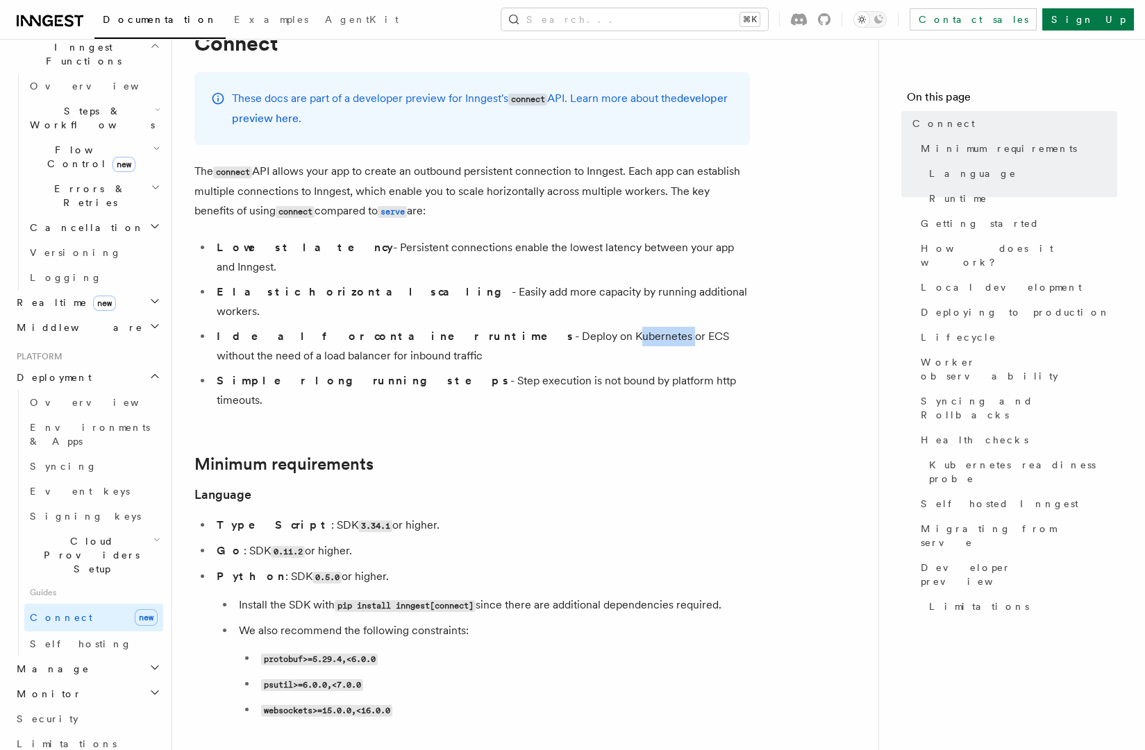
scroll to position [219, 0]
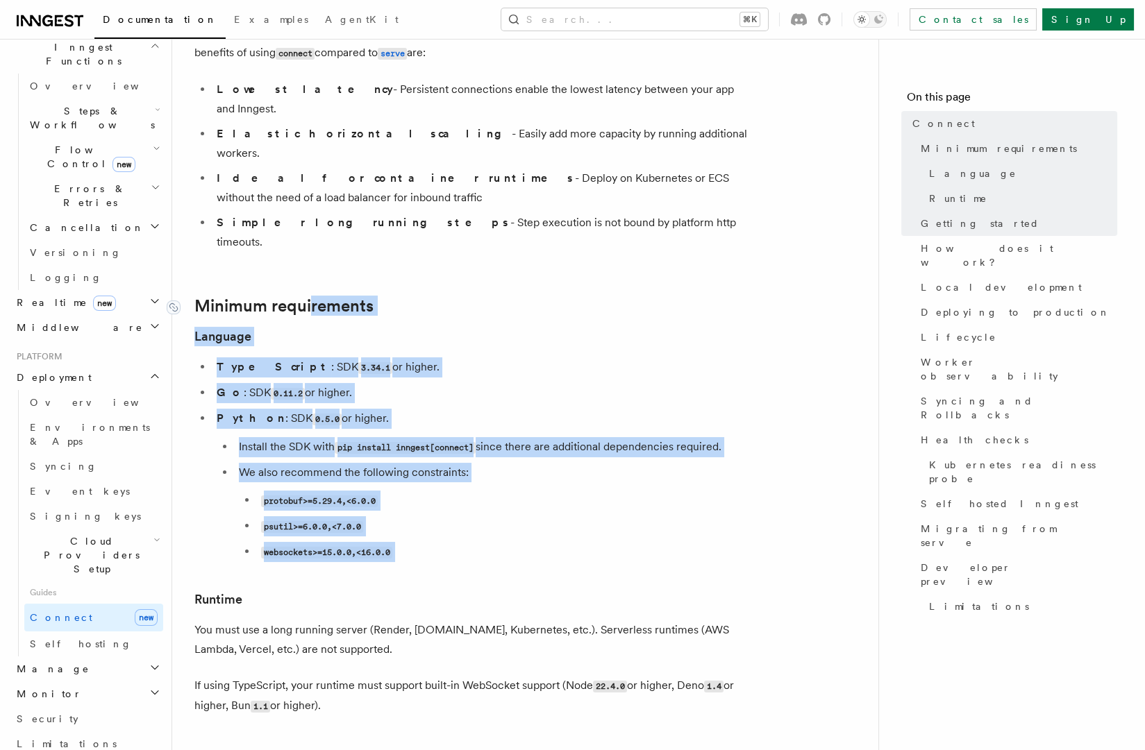
drag, startPoint x: 317, startPoint y: 295, endPoint x: 314, endPoint y: 247, distance: 48.0
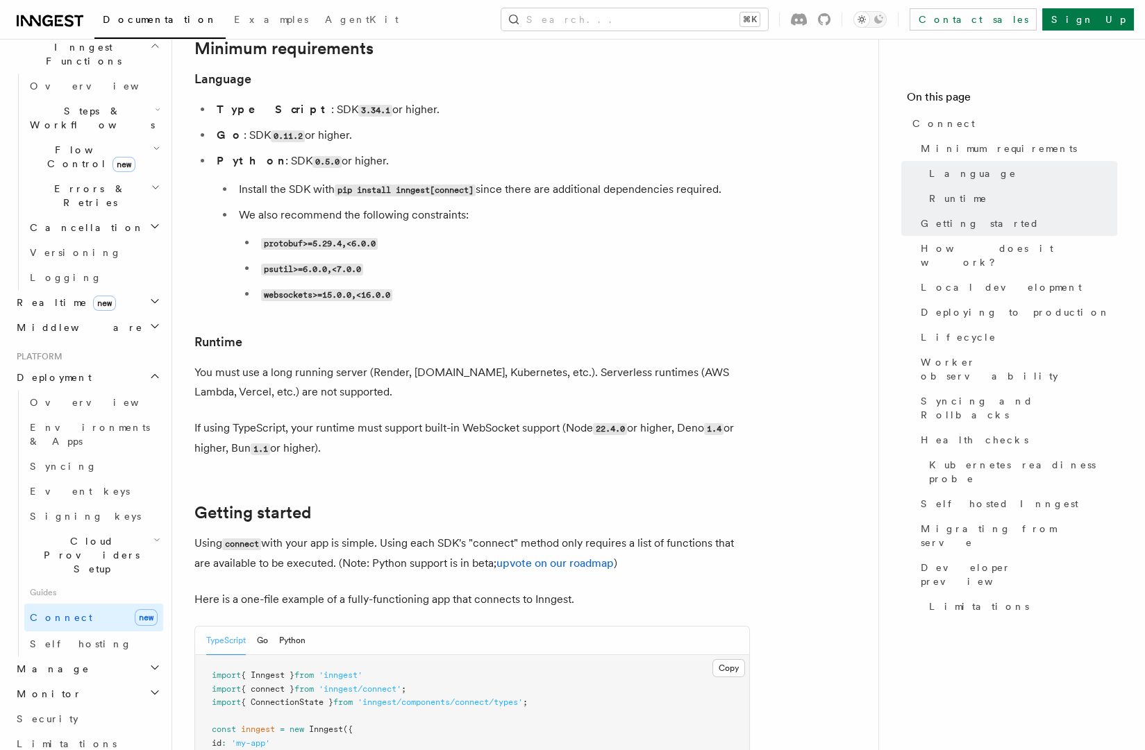
click at [401, 363] on p "You must use a long running server (Render, [DOMAIN_NAME], Kubernetes, etc.). S…" at bounding box center [471, 382] width 555 height 39
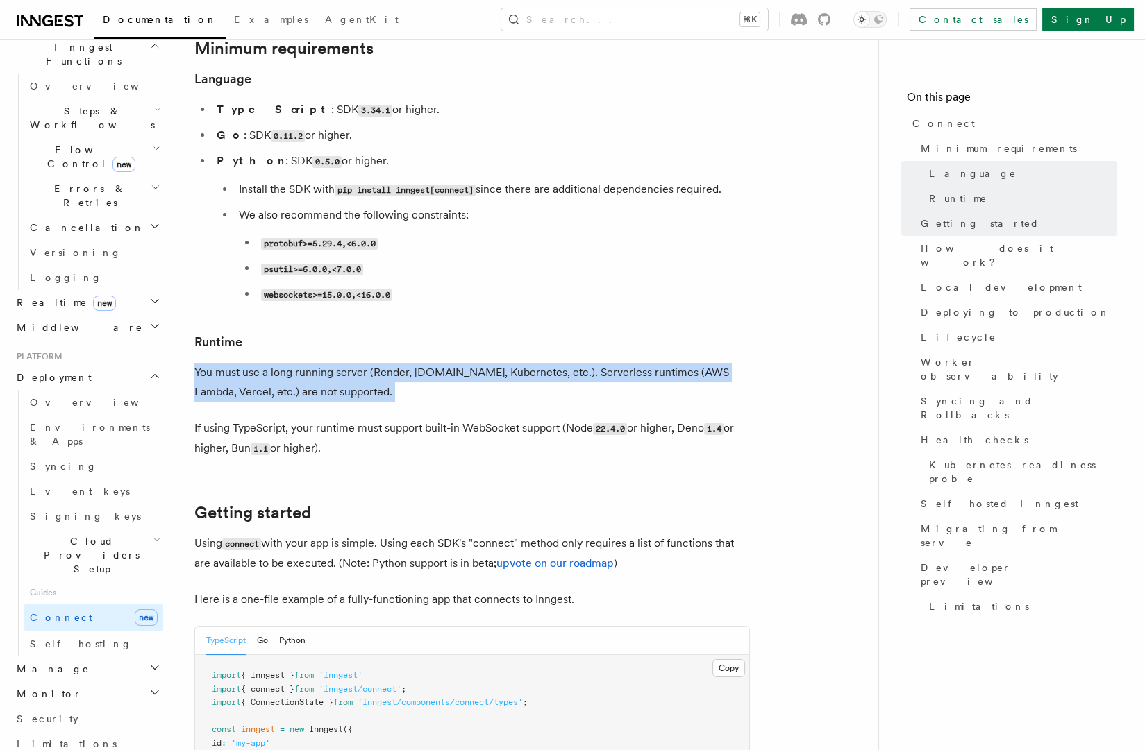
click at [401, 363] on p "You must use a long running server (Render, [DOMAIN_NAME], Kubernetes, etc.). S…" at bounding box center [471, 382] width 555 height 39
click at [491, 363] on p "You must use a long running server (Render, [DOMAIN_NAME], Kubernetes, etc.). S…" at bounding box center [471, 382] width 555 height 39
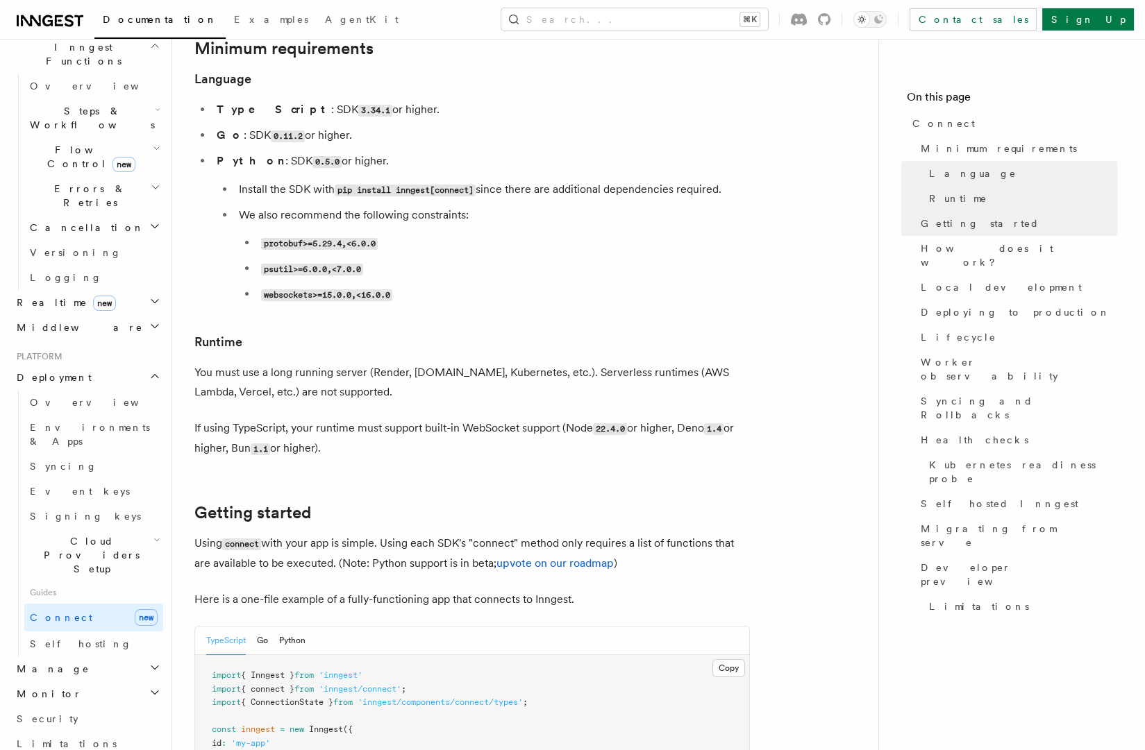
click at [368, 363] on p "You must use a long running server (Render, [DOMAIN_NAME], Kubernetes, etc.). S…" at bounding box center [471, 382] width 555 height 39
click at [482, 363] on p "You must use a long running server (Render, [DOMAIN_NAME], Kubernetes, etc.). S…" at bounding box center [471, 382] width 555 height 39
click at [566, 363] on p "You must use a long running server (Render, [DOMAIN_NAME], Kubernetes, etc.). S…" at bounding box center [471, 382] width 555 height 39
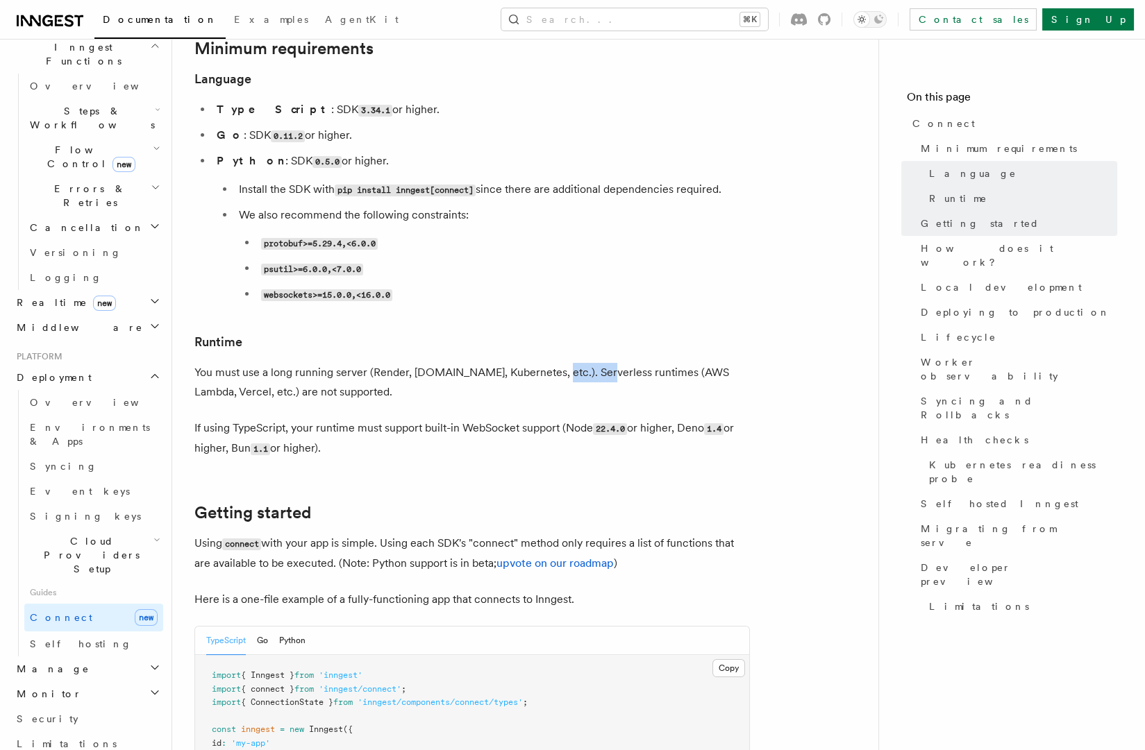
click at [566, 363] on p "You must use a long running server (Render, [DOMAIN_NAME], Kubernetes, etc.). S…" at bounding box center [471, 382] width 555 height 39
drag, startPoint x: 421, startPoint y: 314, endPoint x: 372, endPoint y: 317, distance: 48.7
click at [421, 363] on p "You must use a long running server (Render, [DOMAIN_NAME], Kubernetes, etc.). S…" at bounding box center [471, 382] width 555 height 39
click at [271, 363] on p "You must use a long running server (Render, [DOMAIN_NAME], Kubernetes, etc.). S…" at bounding box center [471, 382] width 555 height 39
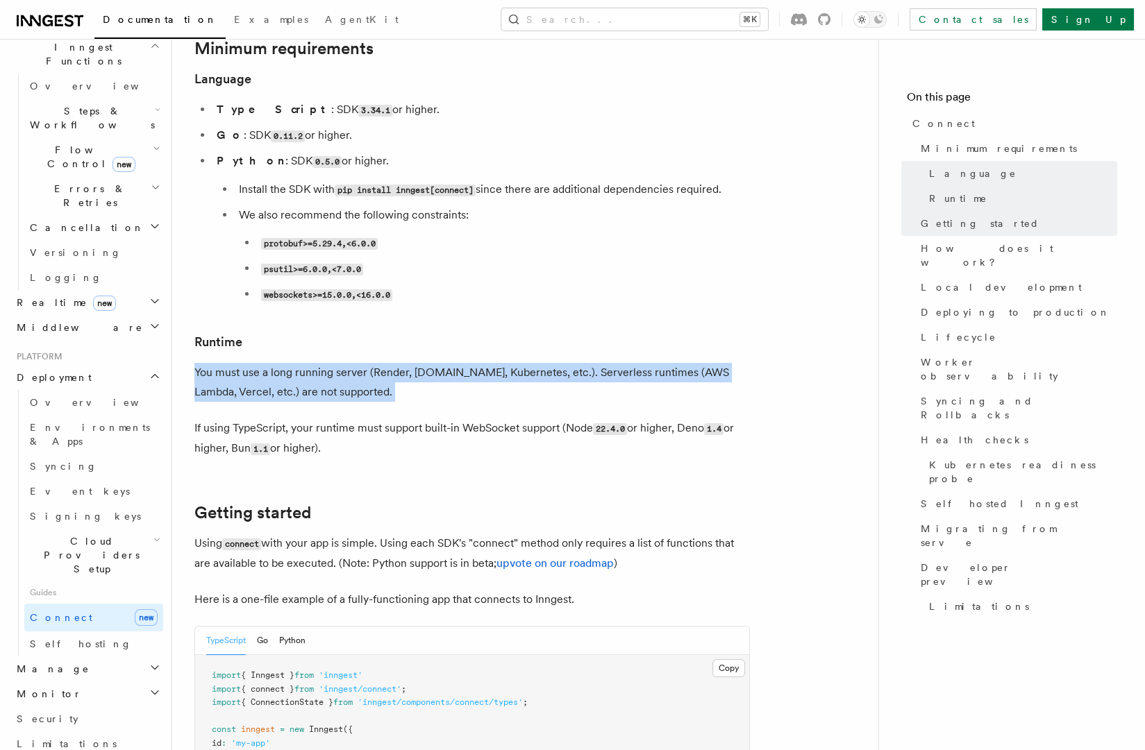
click at [271, 363] on p "You must use a long running server (Render, [DOMAIN_NAME], Kubernetes, etc.). S…" at bounding box center [471, 382] width 555 height 39
click at [455, 363] on p "You must use a long running server (Render, [DOMAIN_NAME], Kubernetes, etc.). S…" at bounding box center [471, 382] width 555 height 39
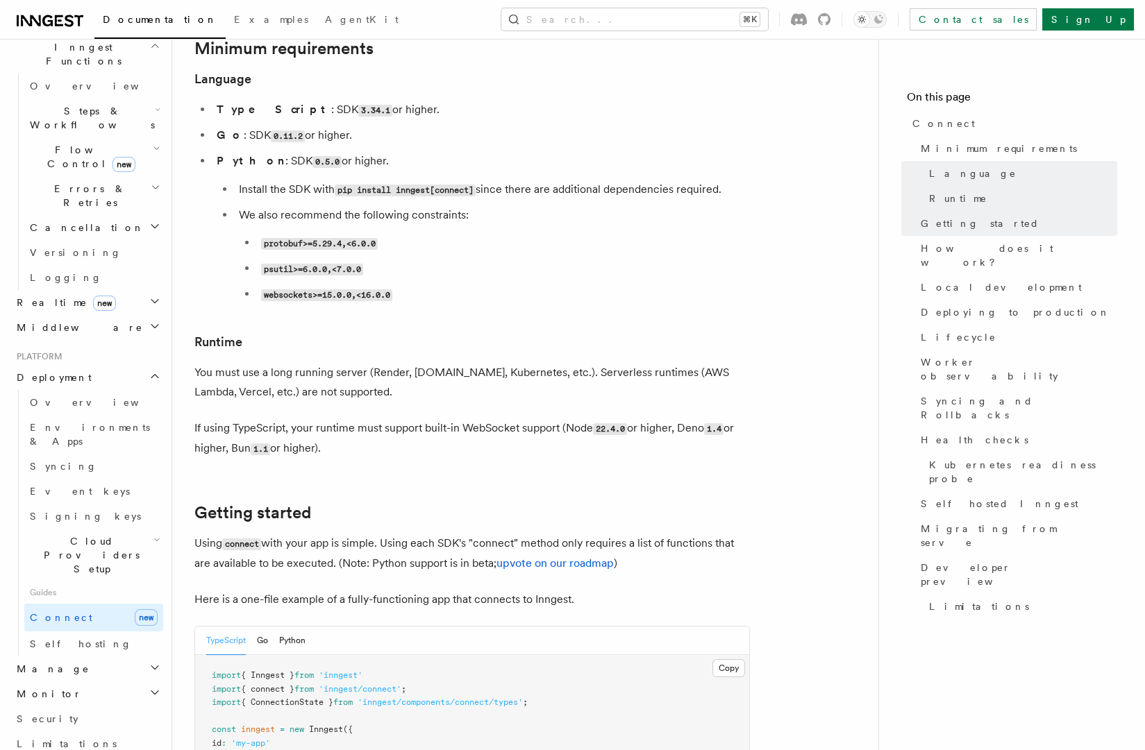
click at [380, 363] on p "You must use a long running server (Render, [DOMAIN_NAME], Kubernetes, etc.). S…" at bounding box center [471, 382] width 555 height 39
click at [471, 363] on p "You must use a long running server (Render, [DOMAIN_NAME], Kubernetes, etc.). S…" at bounding box center [471, 382] width 555 height 39
click at [312, 419] on p "If using TypeScript, your runtime must support built-in WebSocket support (Node…" at bounding box center [471, 439] width 555 height 40
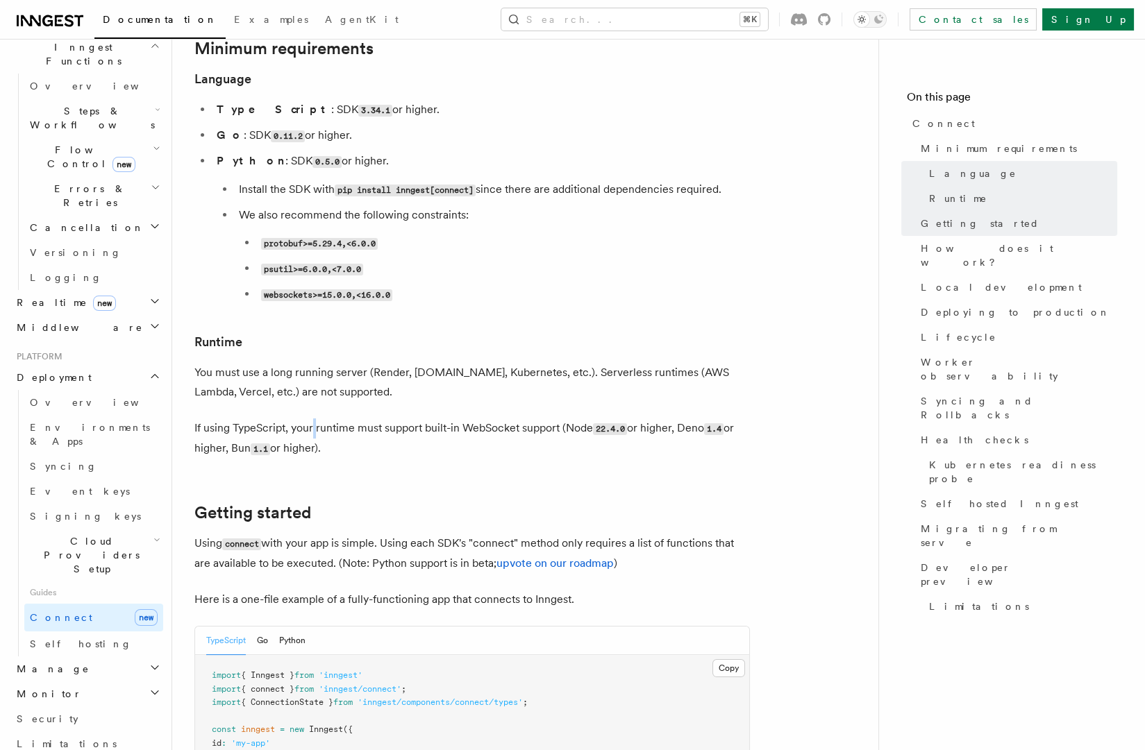
click at [312, 419] on p "If using TypeScript, your runtime must support built-in WebSocket support (Node…" at bounding box center [471, 439] width 555 height 40
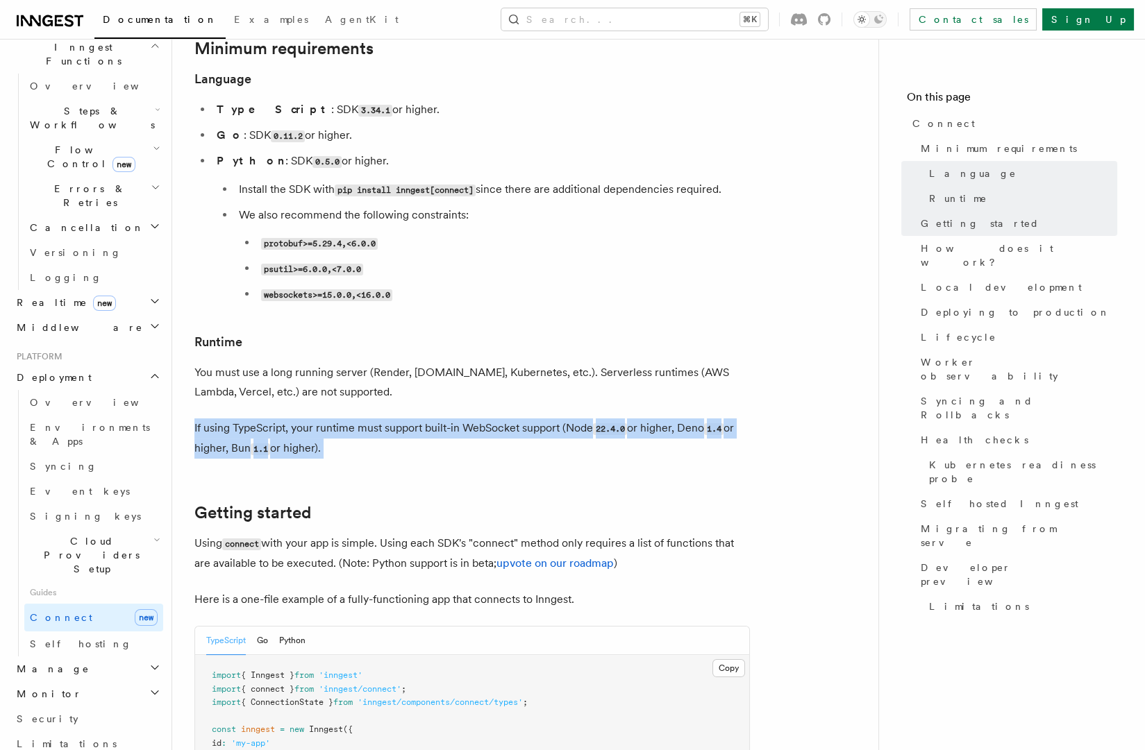
click at [312, 419] on p "If using TypeScript, your runtime must support built-in WebSocket support (Node…" at bounding box center [471, 439] width 555 height 40
click at [442, 419] on p "If using TypeScript, your runtime must support built-in WebSocket support (Node…" at bounding box center [471, 439] width 555 height 40
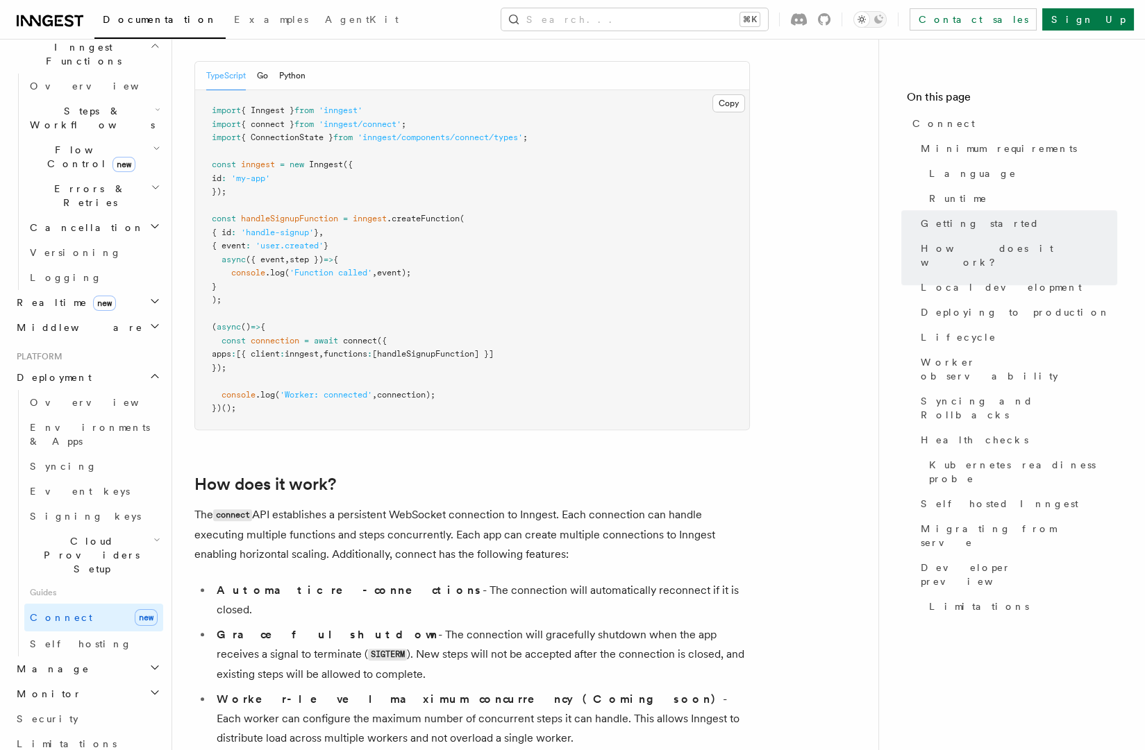
scroll to position [1299, 0]
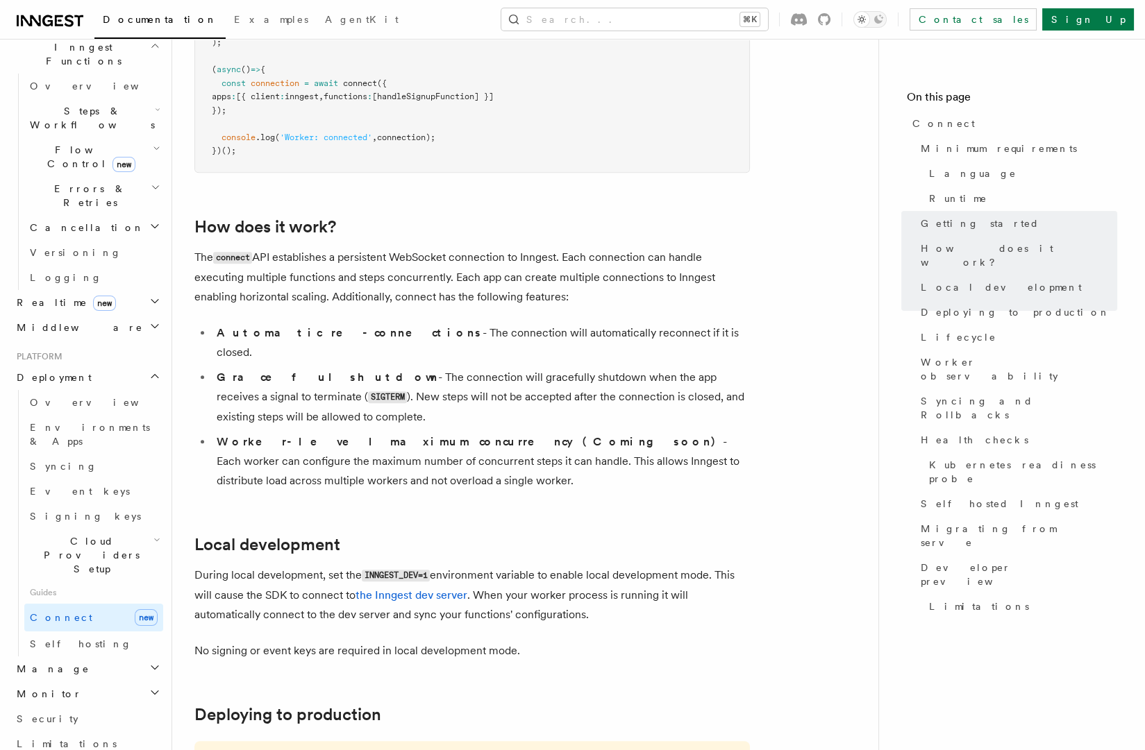
click at [449, 248] on p "The connect API establishes a persistent WebSocket connection to Inngest. Each …" at bounding box center [471, 277] width 555 height 59
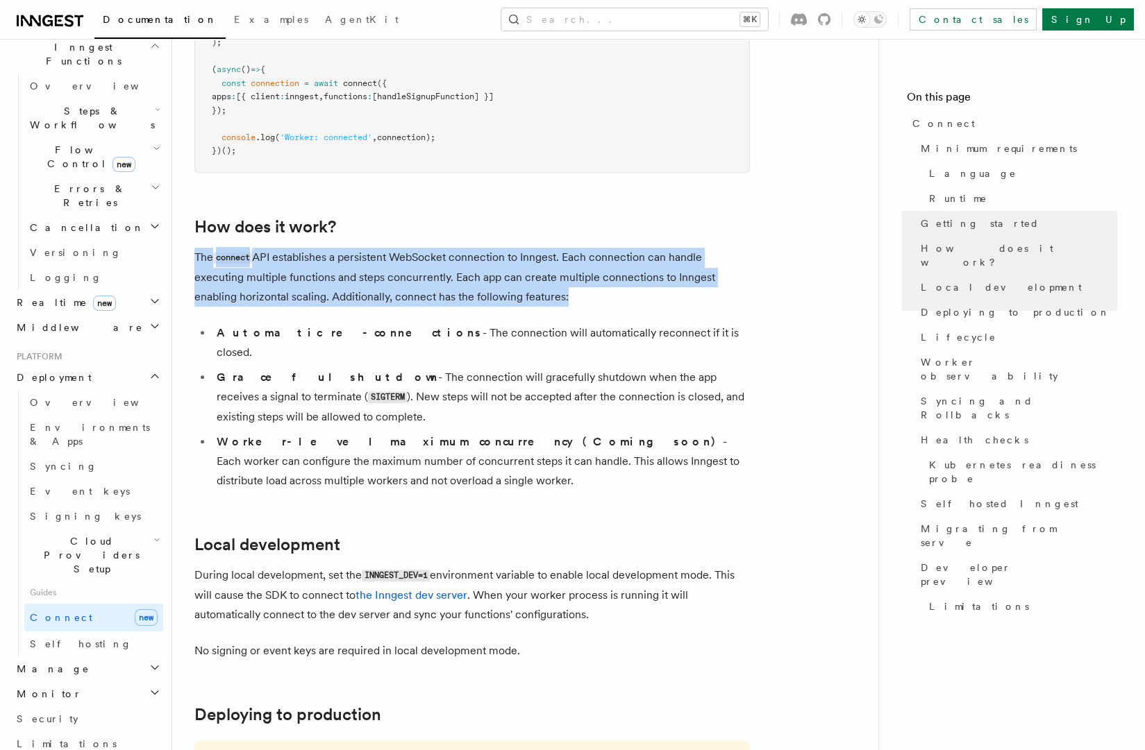
click at [448, 248] on p "The connect API establishes a persistent WebSocket connection to Inngest. Each …" at bounding box center [471, 277] width 555 height 59
click at [302, 248] on p "The connect API establishes a persistent WebSocket connection to Inngest. Each …" at bounding box center [471, 277] width 555 height 59
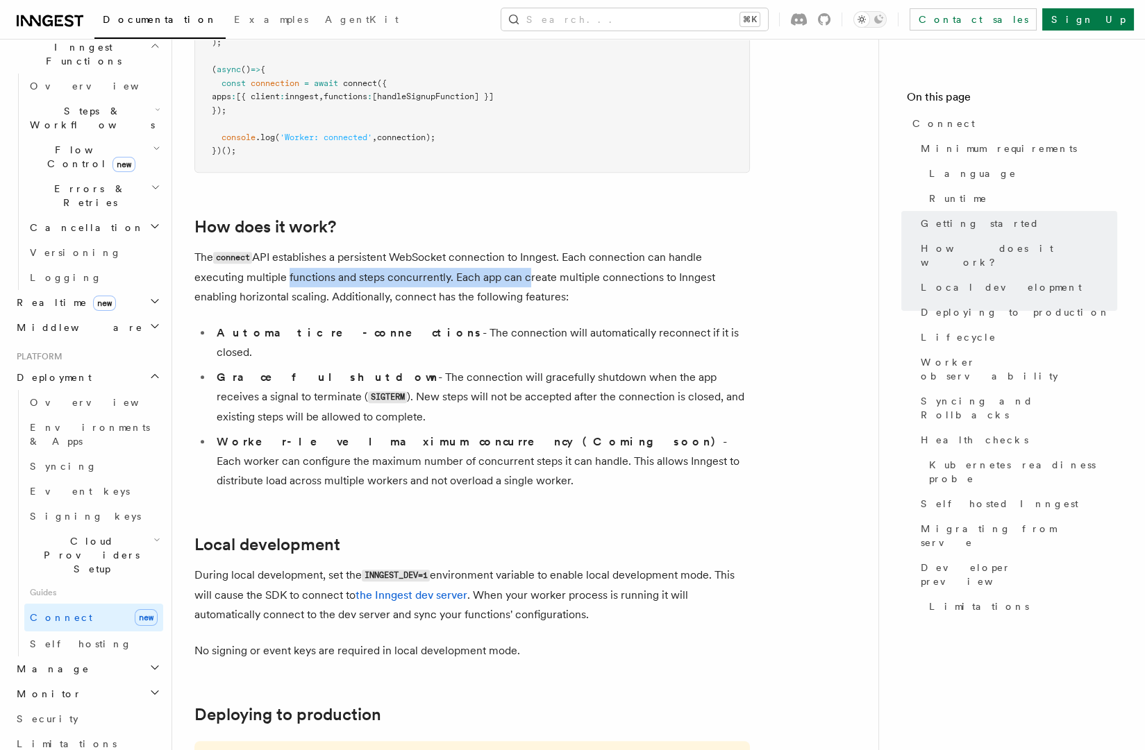
drag, startPoint x: 282, startPoint y: 221, endPoint x: 565, endPoint y: 224, distance: 283.2
click at [565, 248] on p "The connect API establishes a persistent WebSocket connection to Inngest. Each …" at bounding box center [471, 277] width 555 height 59
click at [429, 368] on li "Graceful shutdown - The connection will gracefully shutdown when the app receiv…" at bounding box center [480, 397] width 537 height 59
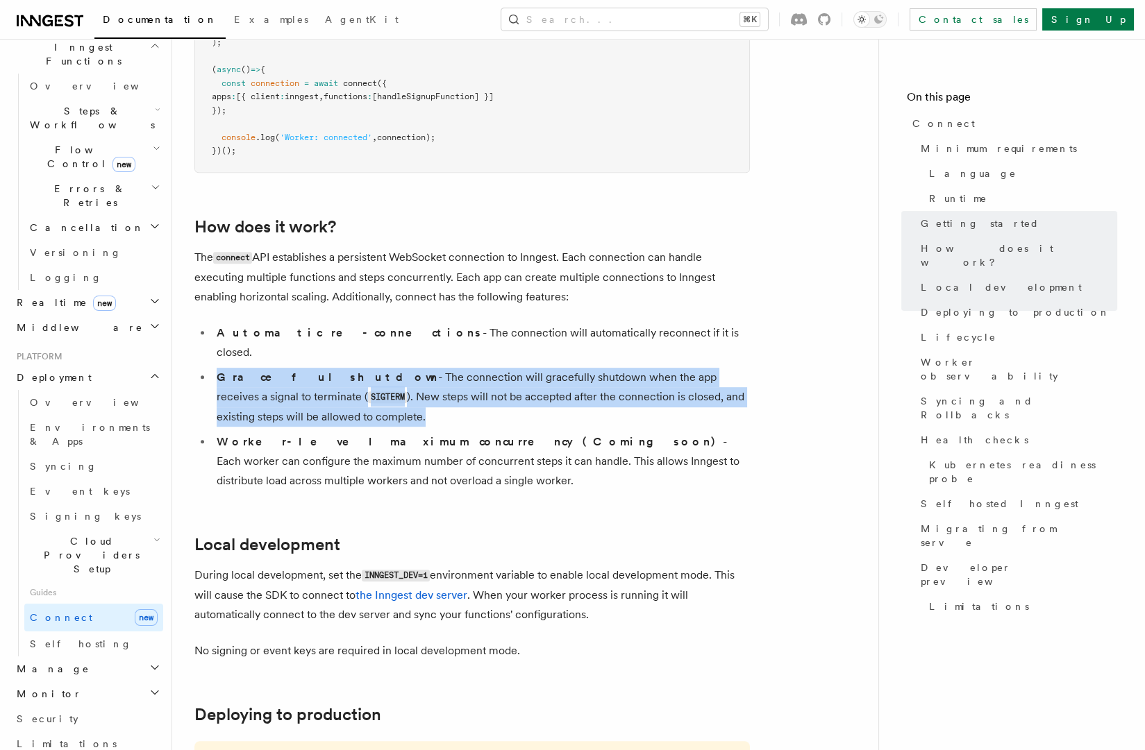
click at [429, 368] on li "Graceful shutdown - The connection will gracefully shutdown when the app receiv…" at bounding box center [480, 397] width 537 height 59
click at [566, 368] on li "Graceful shutdown - The connection will gracefully shutdown when the app receiv…" at bounding box center [480, 397] width 537 height 59
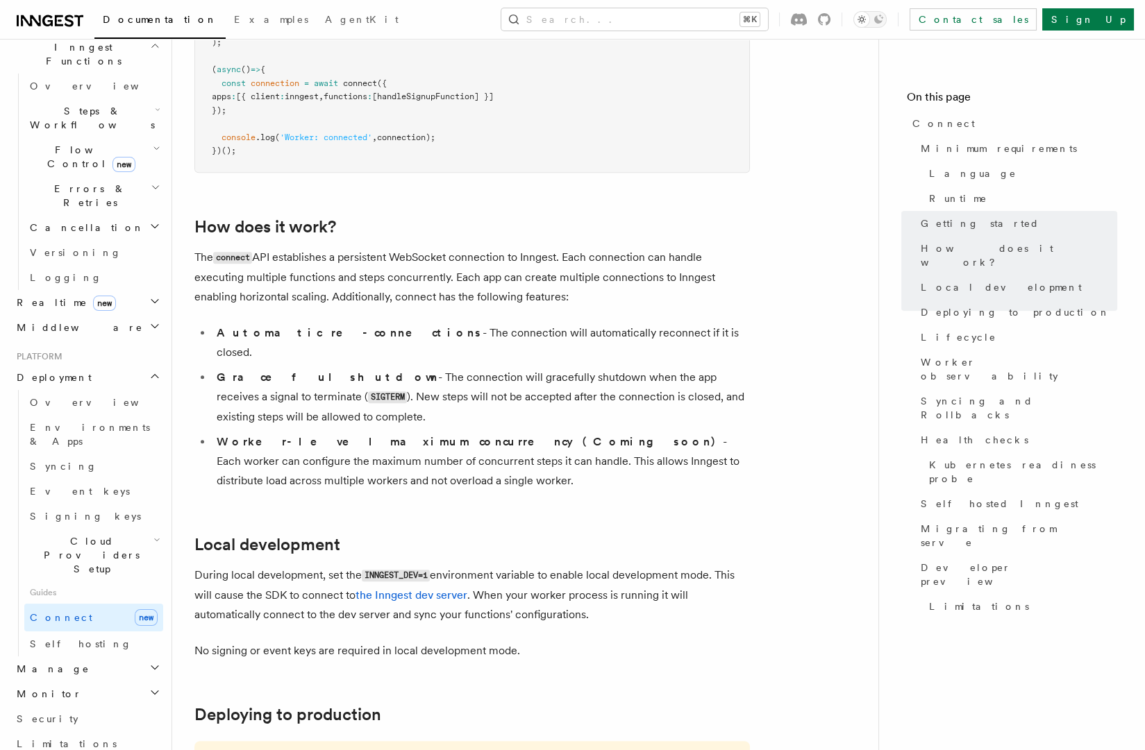
click at [358, 435] on strong "Worker-level maximum concurrency (Coming soon)" at bounding box center [470, 441] width 506 height 13
click at [538, 432] on li "Worker-level maximum concurrency (Coming soon) - Each worker can configure the …" at bounding box center [480, 461] width 537 height 58
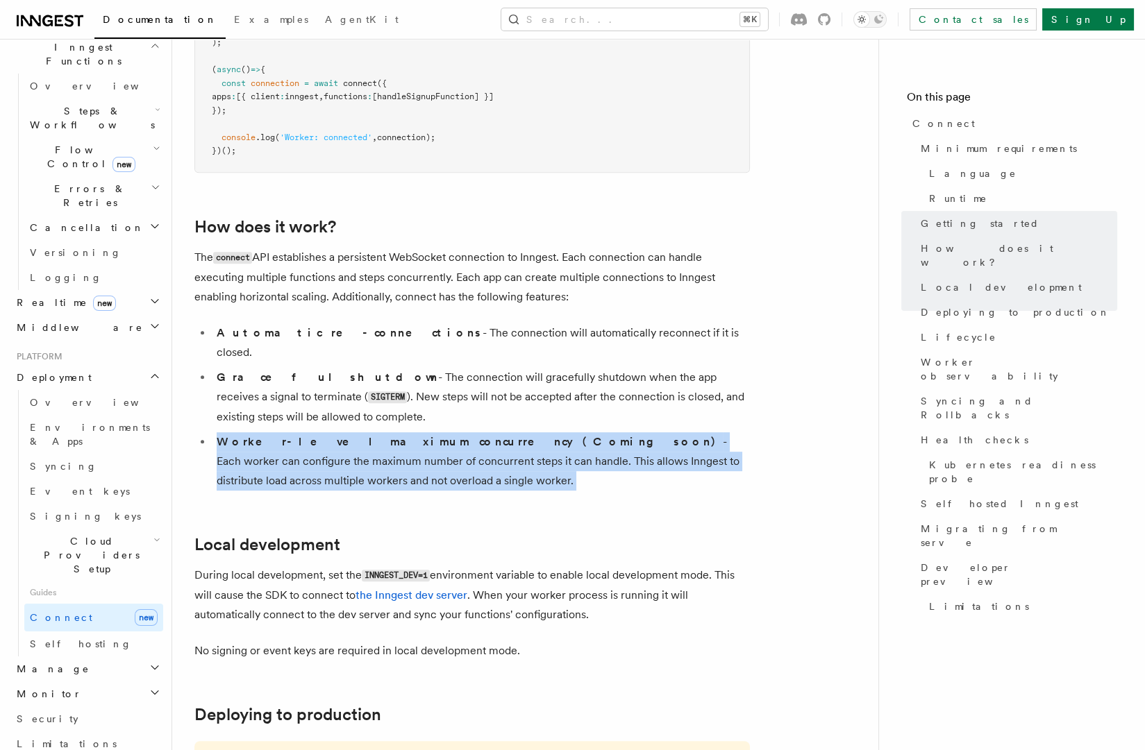
click at [538, 432] on li "Worker-level maximum concurrency (Coming soon) - Each worker can configure the …" at bounding box center [480, 461] width 537 height 58
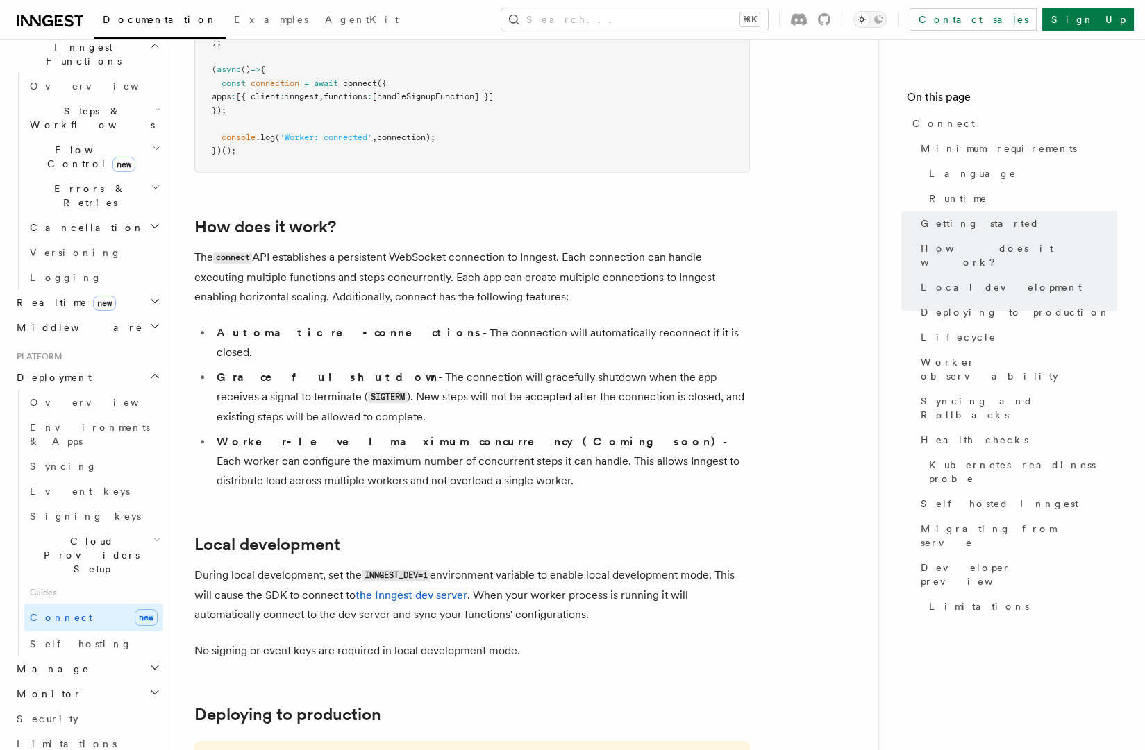
click at [408, 435] on strong "Worker-level maximum concurrency (Coming soon)" at bounding box center [470, 441] width 506 height 13
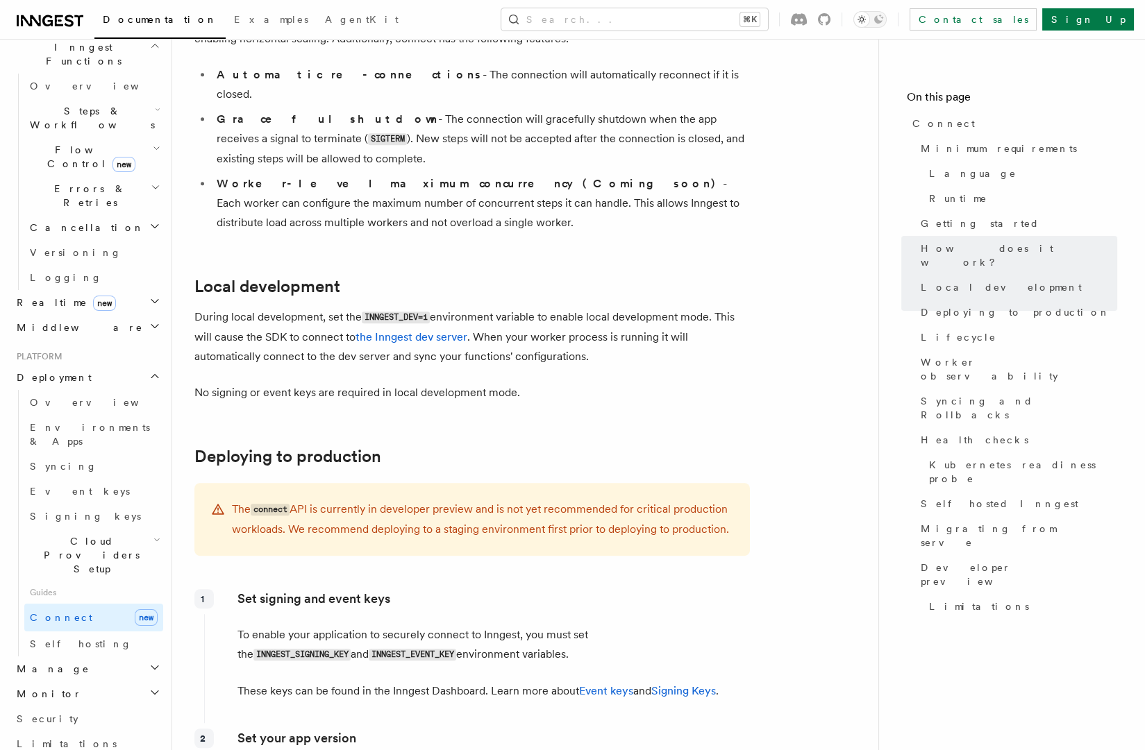
scroll to position [1876, 0]
